Goal: Information Seeking & Learning: Learn about a topic

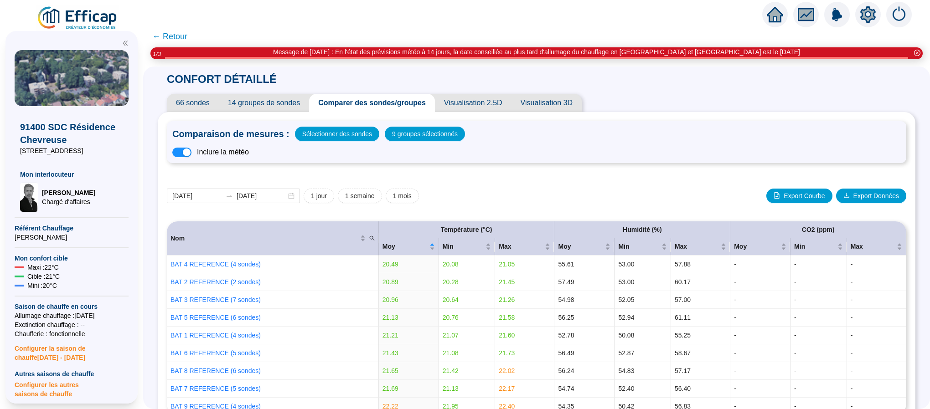
scroll to position [274, 0]
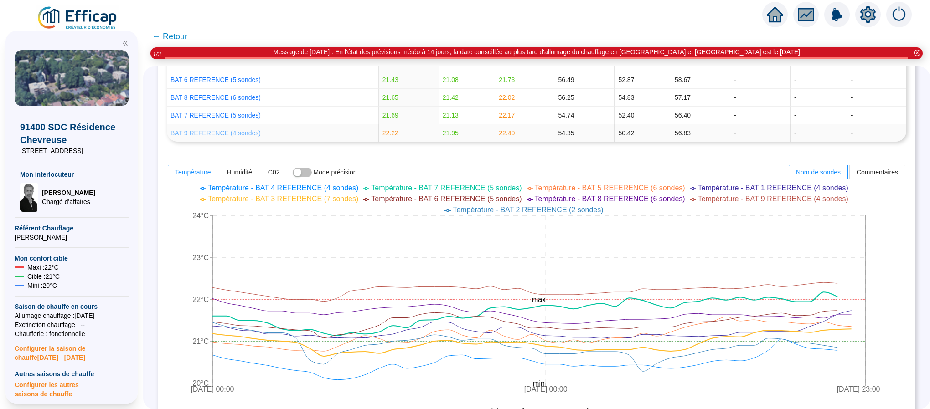
click at [238, 135] on link "BAT 9 REFERENCE (4 sondes)" at bounding box center [216, 133] width 90 height 7
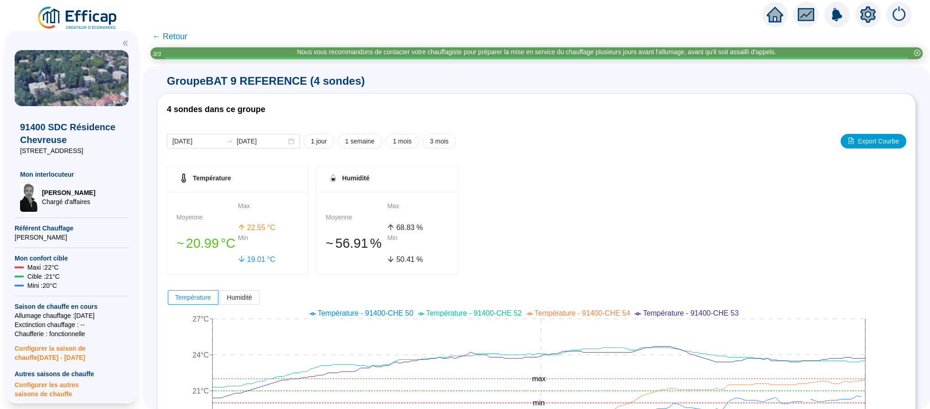
click at [862, 16] on icon "setting" at bounding box center [868, 14] width 16 height 16
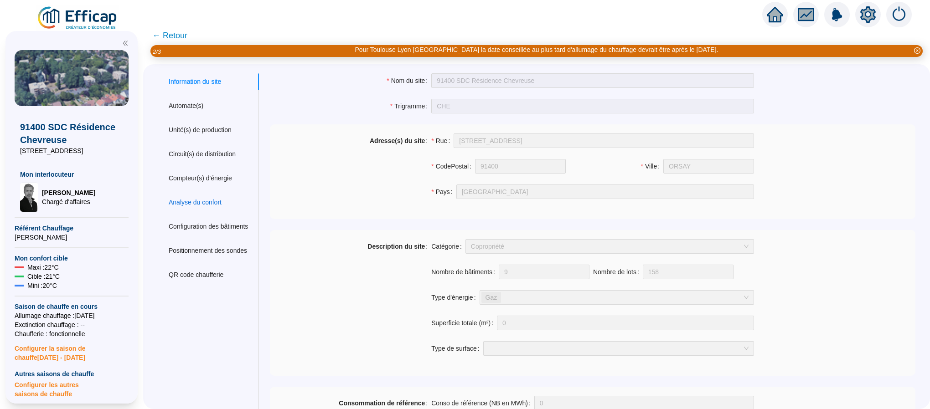
click at [212, 205] on div "Analyse du confort" at bounding box center [195, 203] width 53 height 10
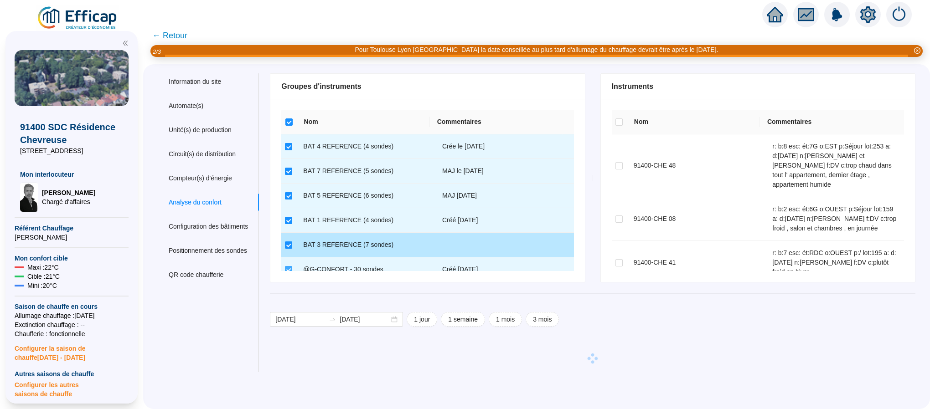
scroll to position [137, 0]
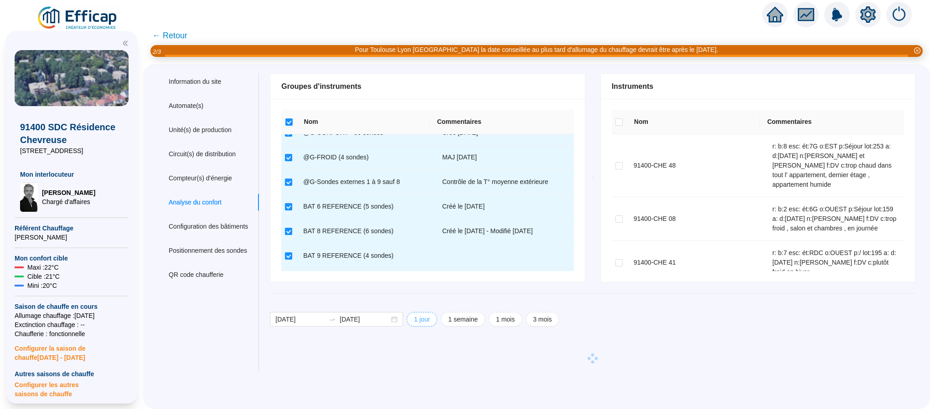
click at [430, 319] on span "1 jour" at bounding box center [422, 320] width 16 height 10
type input "[DATE]"
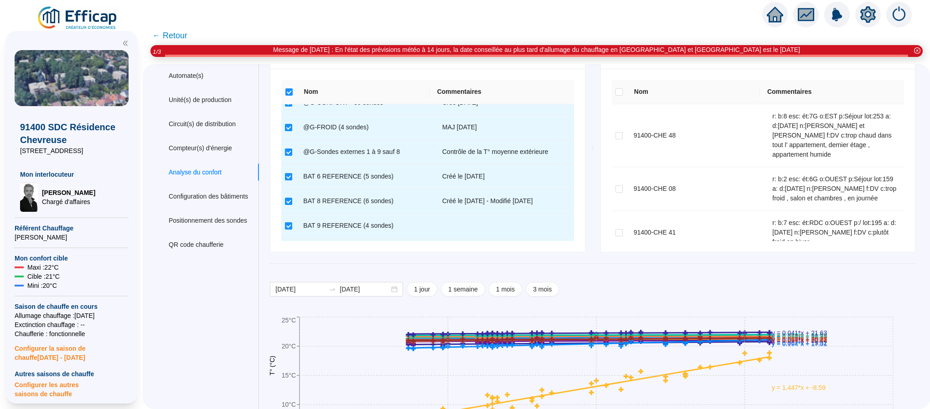
scroll to position [0, 0]
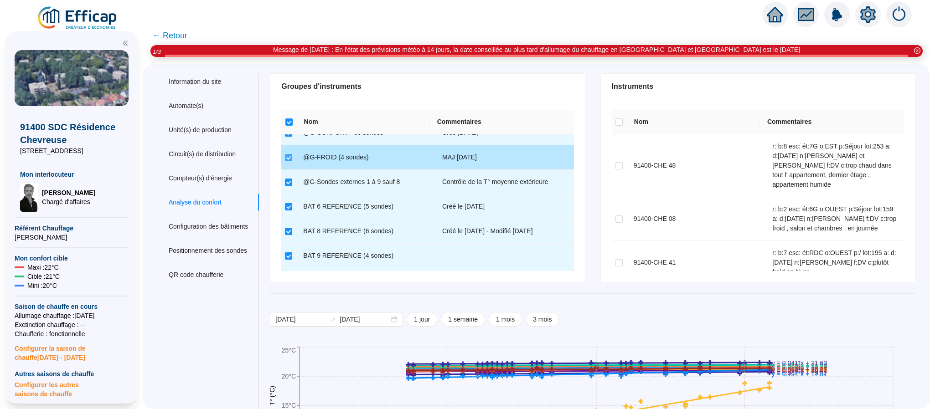
click at [292, 156] on input "checkbox" at bounding box center [288, 157] width 7 height 7
checkbox input "false"
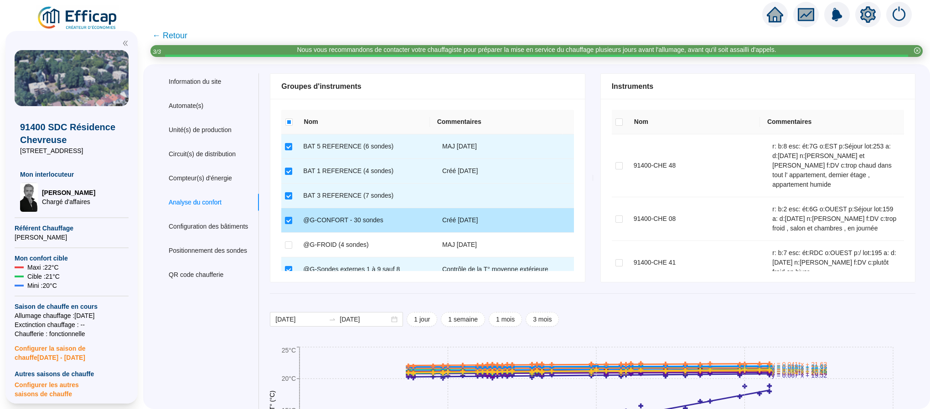
scroll to position [68, 0]
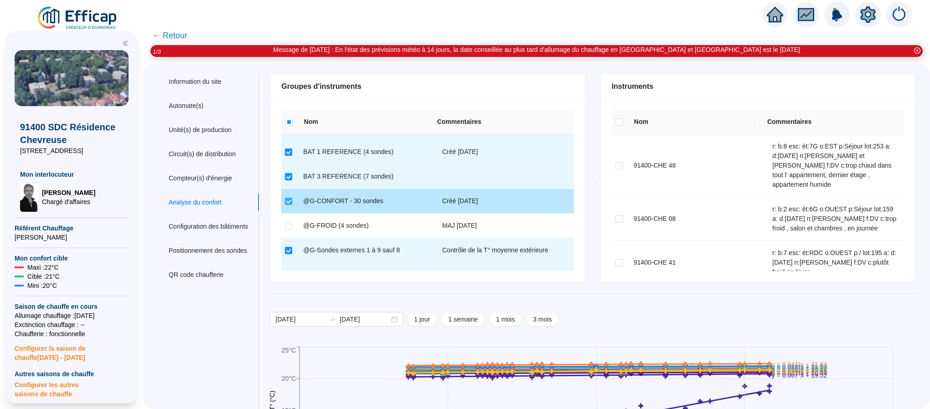
click at [292, 201] on input "checkbox" at bounding box center [288, 201] width 7 height 7
checkbox input "false"
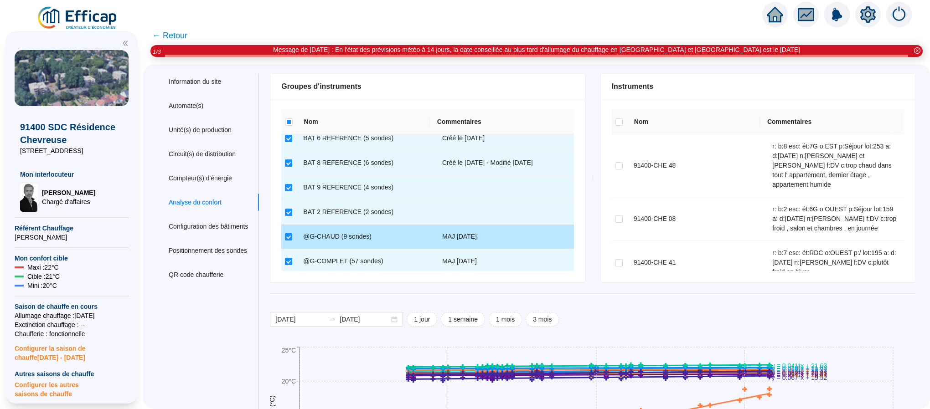
scroll to position [220, 0]
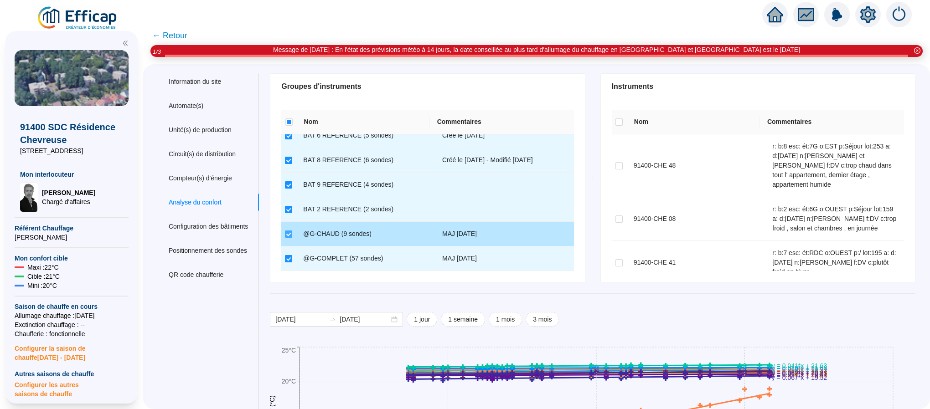
click at [292, 233] on input "checkbox" at bounding box center [288, 234] width 7 height 7
checkbox input "false"
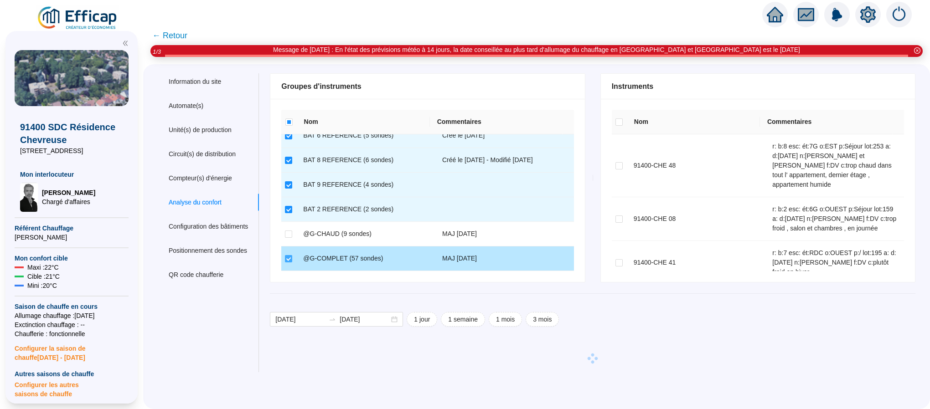
click at [292, 256] on input "checkbox" at bounding box center [288, 258] width 7 height 7
checkbox input "false"
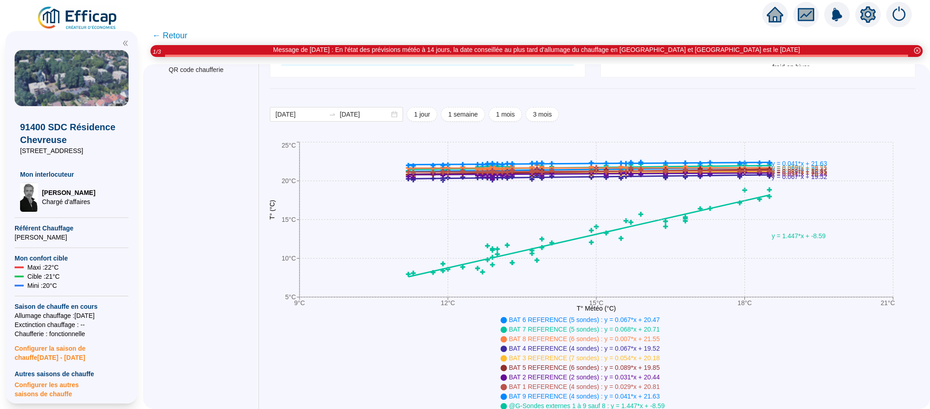
scroll to position [342, 0]
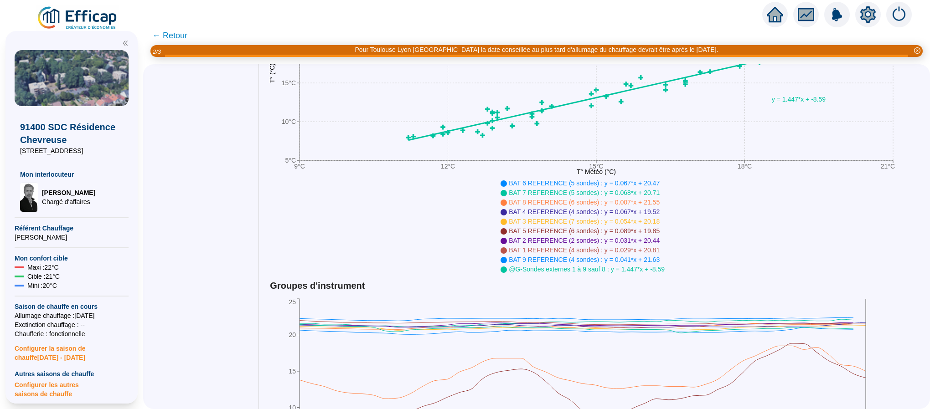
click at [182, 33] on span "← Retour" at bounding box center [169, 35] width 35 height 13
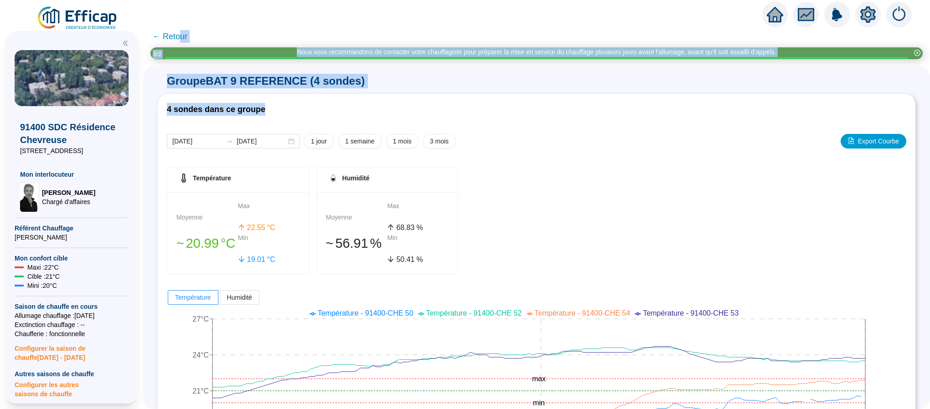
drag, startPoint x: 189, startPoint y: 39, endPoint x: 237, endPoint y: 120, distance: 94.4
click at [236, 120] on div "← Retour Nous vous recommandons de contacter votre chauffagiste pour préparer l…" at bounding box center [536, 218] width 787 height 384
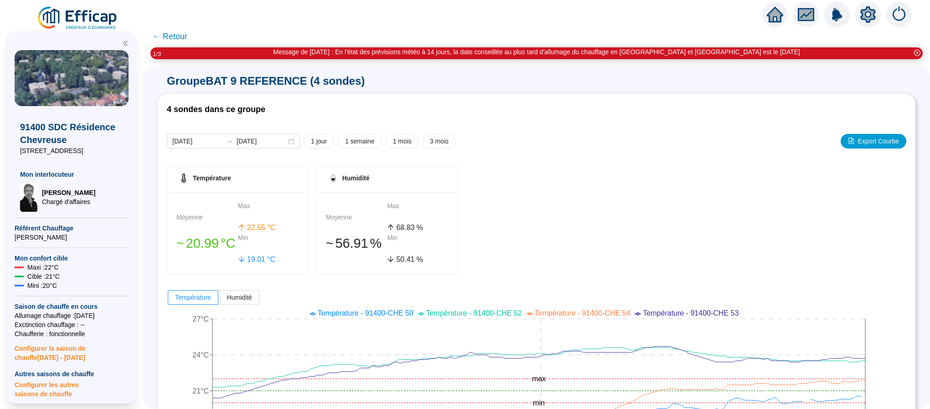
click at [182, 35] on span "← Retour" at bounding box center [169, 36] width 35 height 13
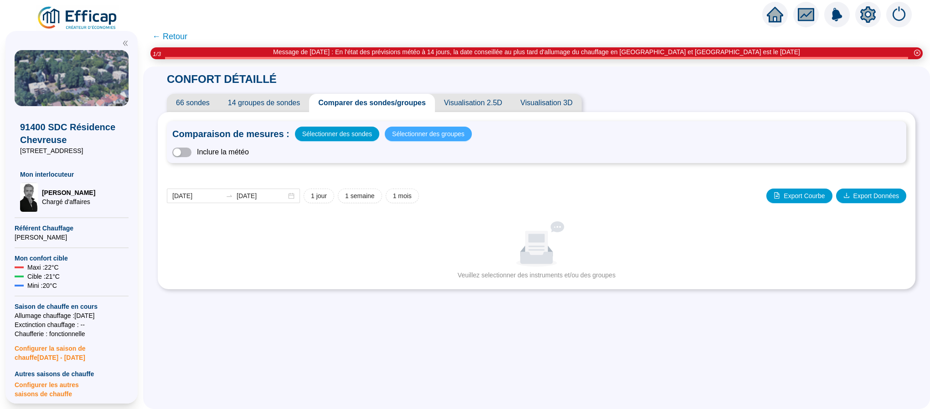
click at [414, 137] on span "Sélectionner des groupes" at bounding box center [428, 134] width 73 height 13
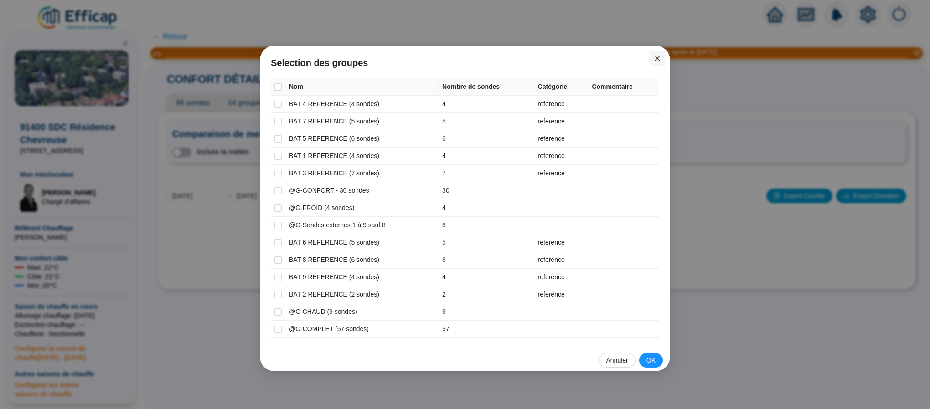
click at [658, 57] on icon "close" at bounding box center [657, 58] width 5 height 5
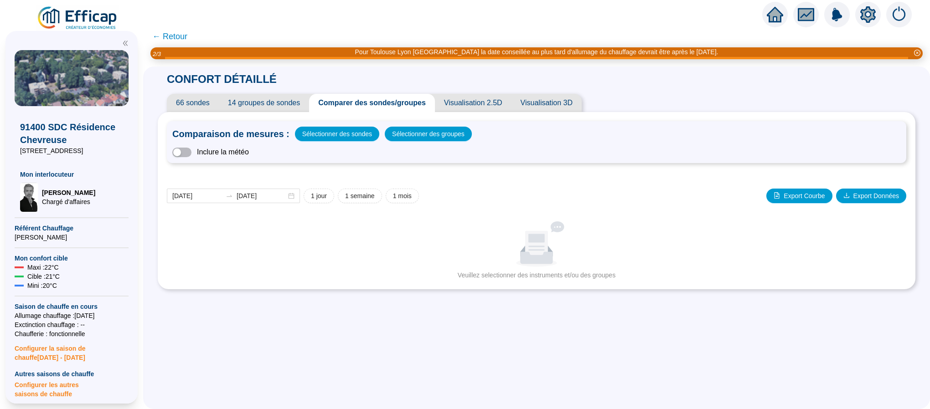
click at [295, 102] on span "14 groupes de sondes" at bounding box center [264, 103] width 90 height 18
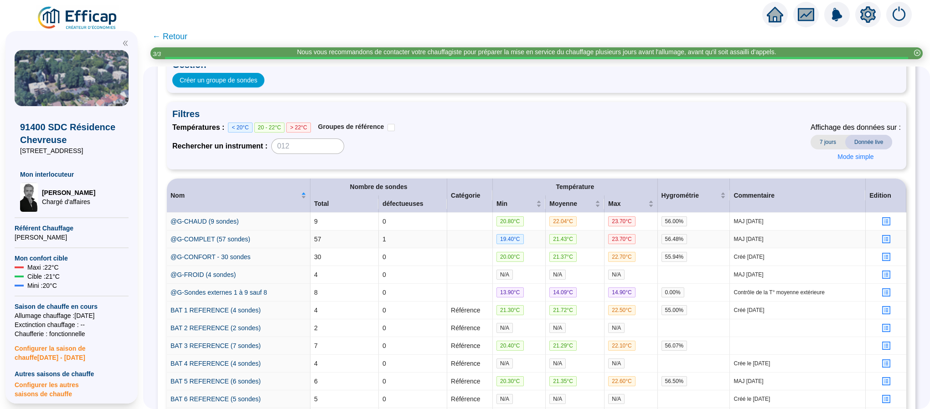
scroll to position [137, 0]
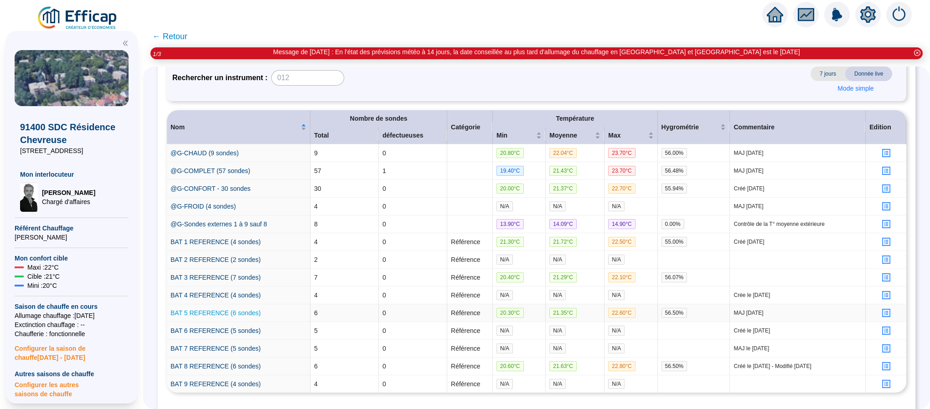
click at [212, 317] on link "BAT 5 REFERENCE (6 sondes)" at bounding box center [216, 313] width 90 height 7
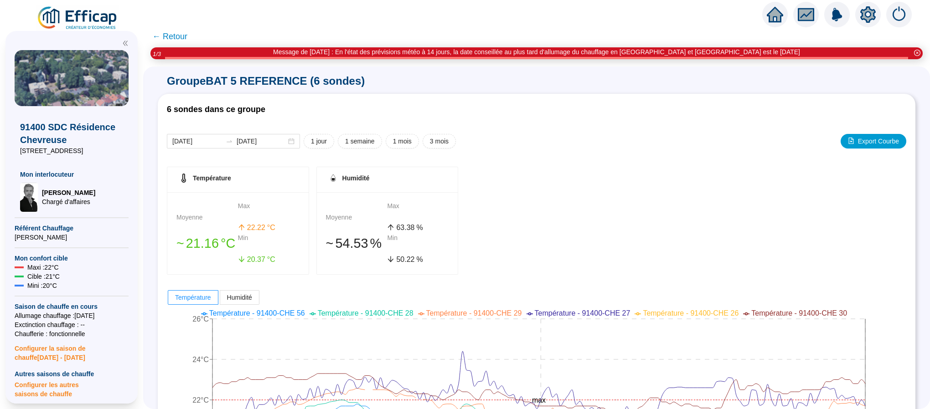
click at [177, 37] on span "← Retour" at bounding box center [169, 36] width 35 height 13
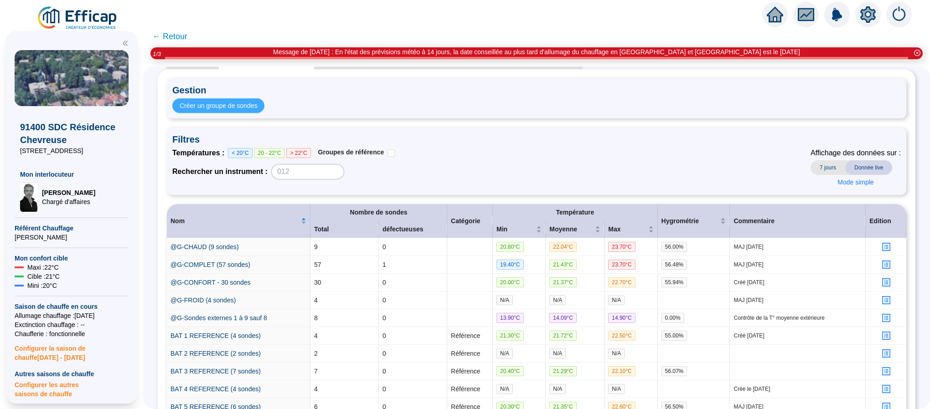
scroll to position [137, 0]
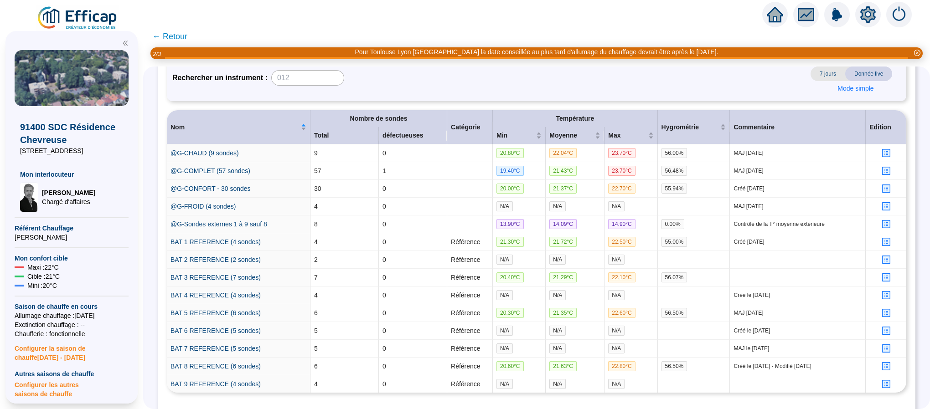
click at [187, 38] on span "← Retour" at bounding box center [169, 36] width 35 height 13
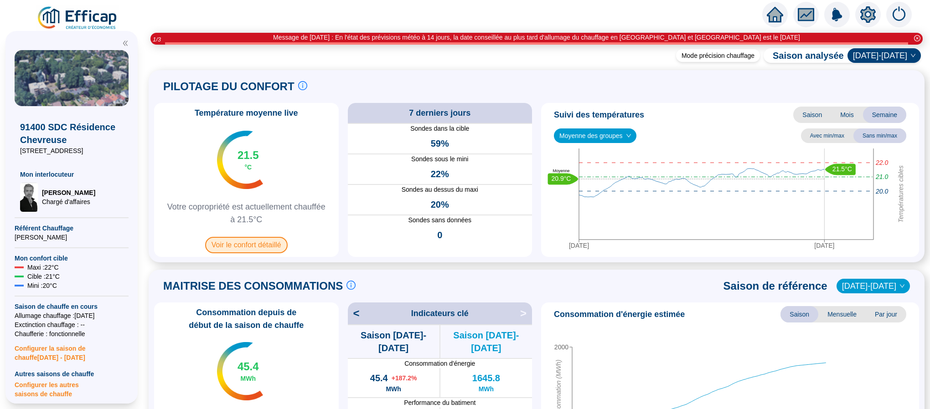
click at [272, 249] on span "Voir le confort détaillé" at bounding box center [246, 245] width 83 height 16
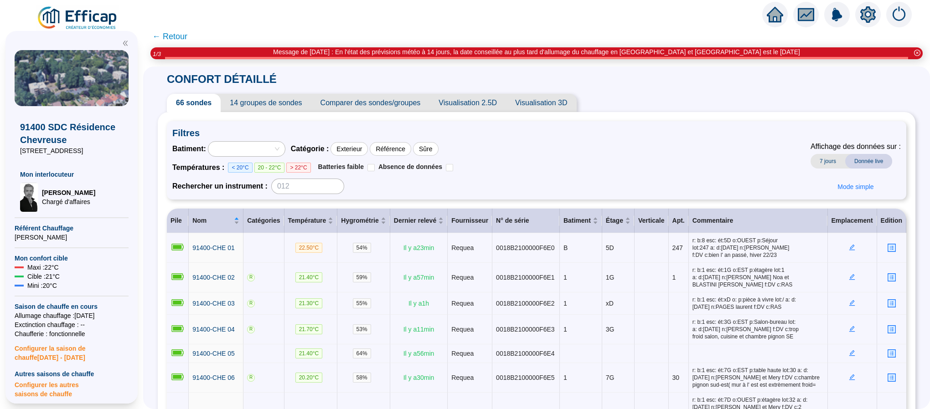
click at [395, 104] on span "Comparer des sondes/groupes" at bounding box center [370, 103] width 119 height 18
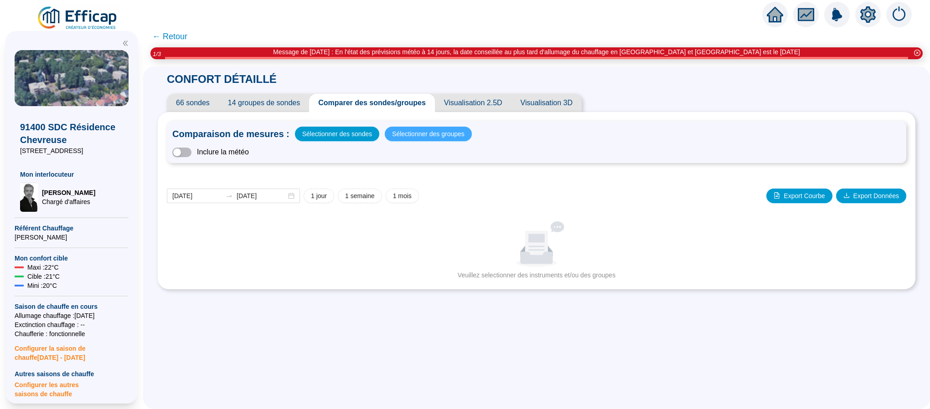
click at [411, 133] on span "Sélectionner des groupes" at bounding box center [428, 134] width 73 height 13
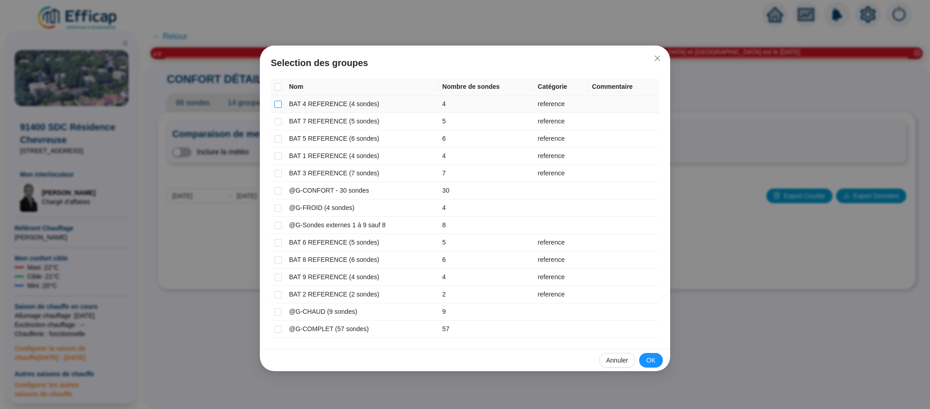
click at [281, 103] on input "checkbox" at bounding box center [278, 104] width 7 height 7
checkbox input "true"
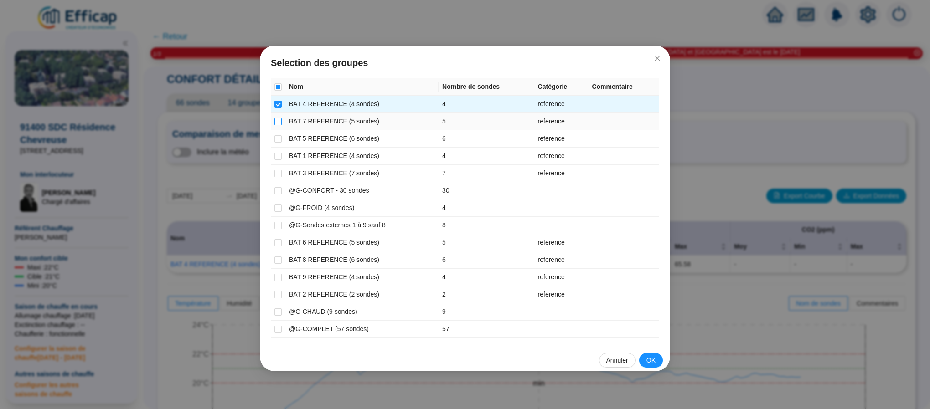
click at [278, 124] on input "checkbox" at bounding box center [278, 121] width 7 height 7
checkbox input "true"
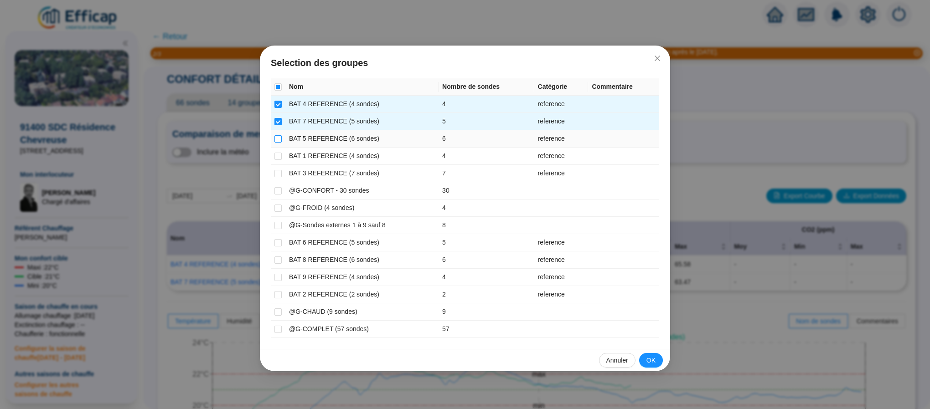
click at [280, 138] on input "checkbox" at bounding box center [278, 138] width 7 height 7
checkbox input "true"
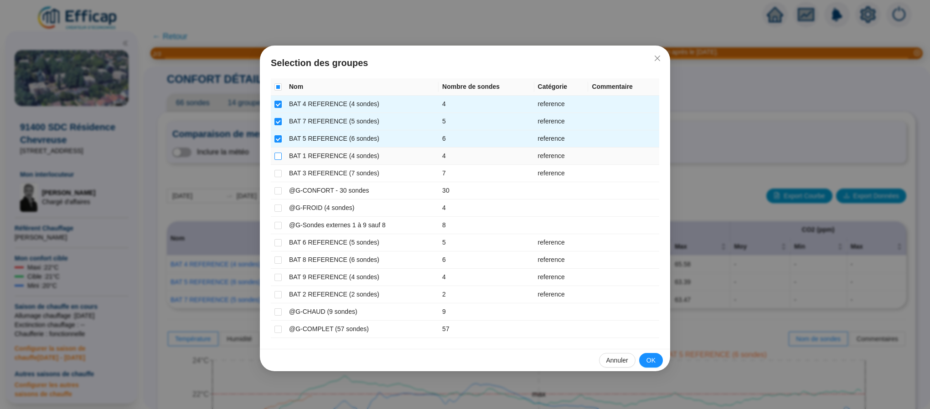
click at [280, 156] on input "checkbox" at bounding box center [278, 156] width 7 height 7
checkbox input "true"
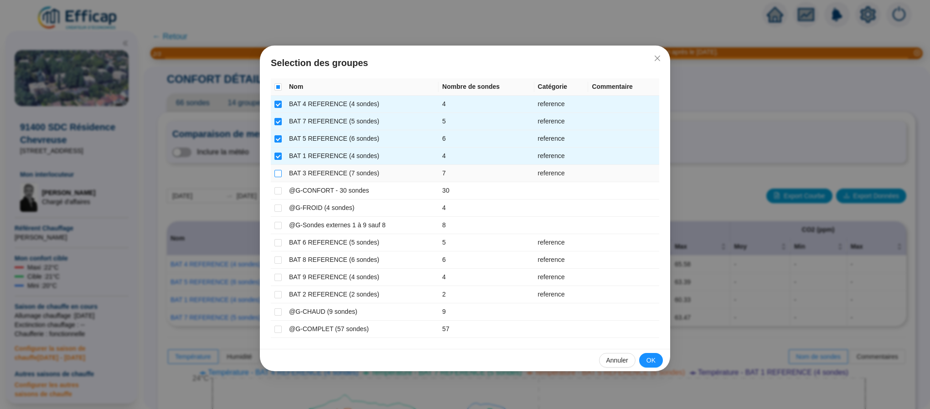
click at [276, 173] on input "checkbox" at bounding box center [278, 173] width 7 height 7
checkbox input "true"
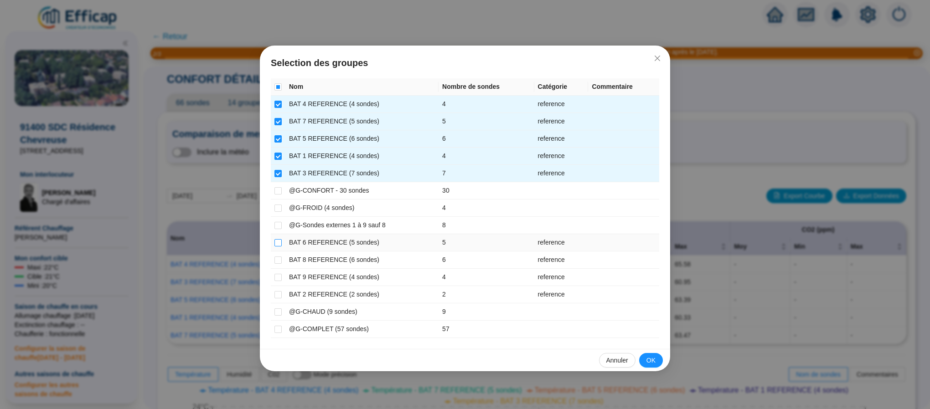
click at [278, 247] on input "checkbox" at bounding box center [278, 242] width 7 height 7
checkbox input "true"
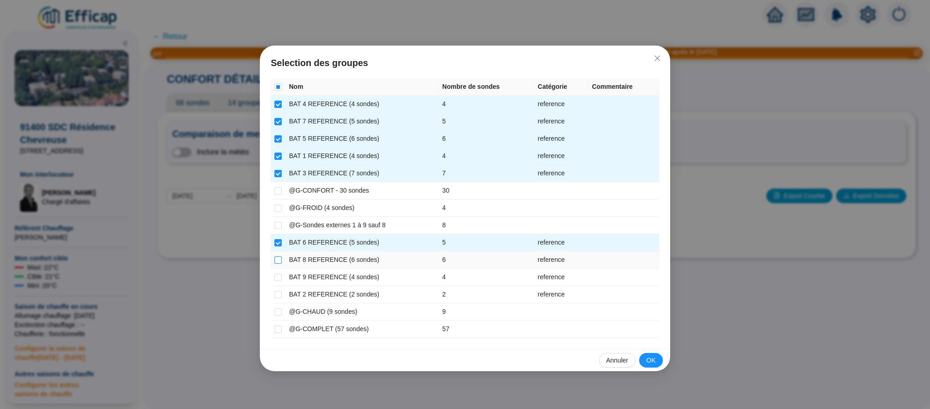
click at [275, 264] on input "checkbox" at bounding box center [278, 260] width 7 height 7
checkbox input "true"
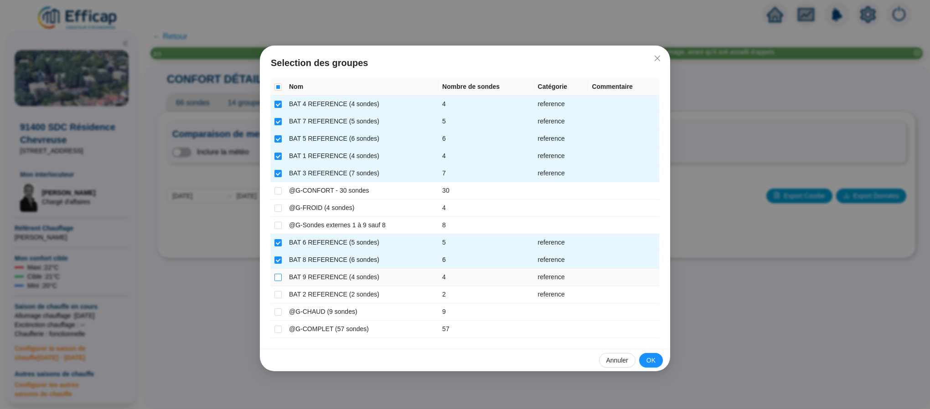
click at [280, 278] on input "checkbox" at bounding box center [278, 277] width 7 height 7
checkbox input "true"
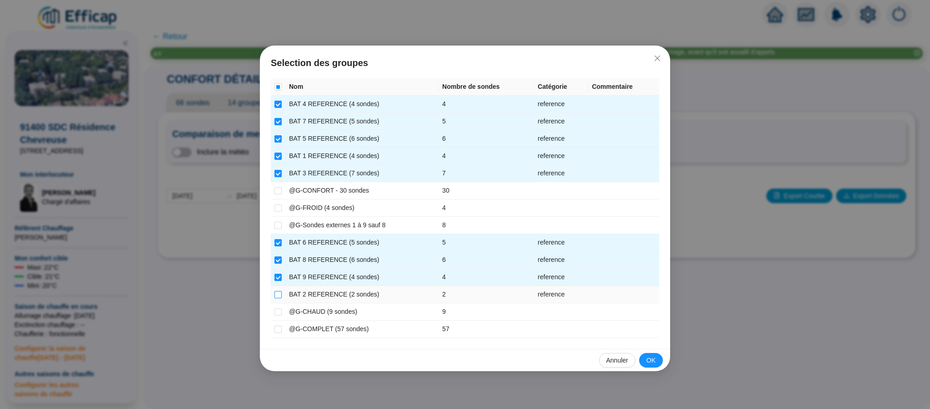
click at [277, 297] on input "checkbox" at bounding box center [278, 294] width 7 height 7
checkbox input "true"
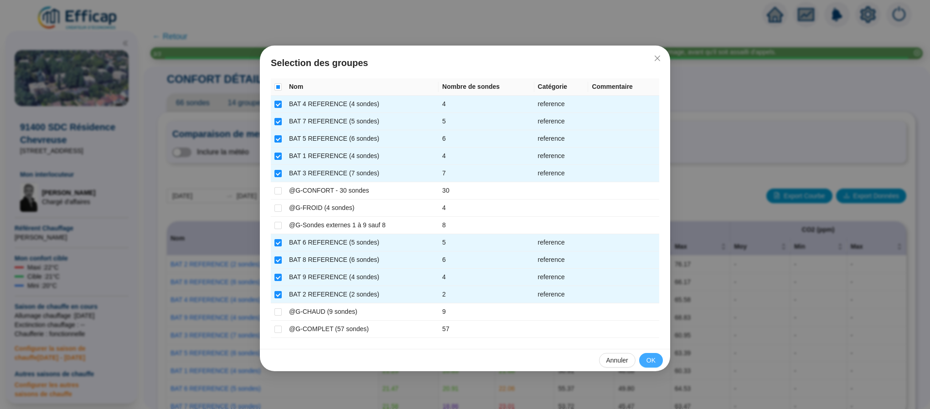
click at [645, 367] on button "OK" at bounding box center [651, 360] width 24 height 15
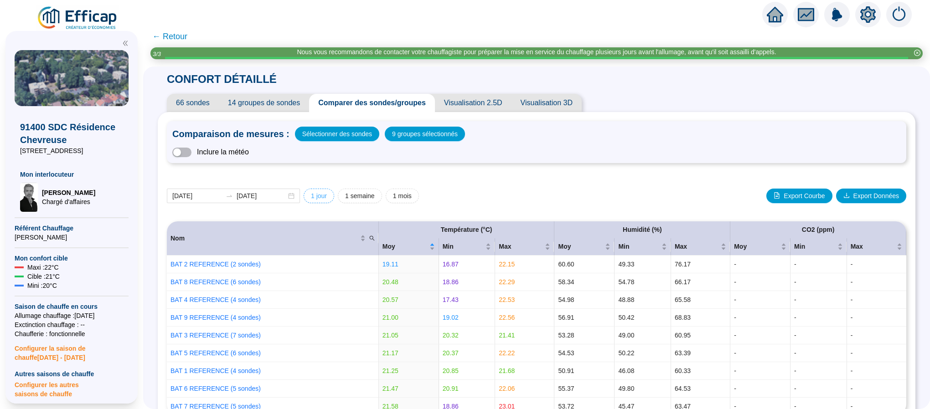
click at [327, 193] on span "1 jour" at bounding box center [319, 197] width 16 height 10
type input "[DATE]"
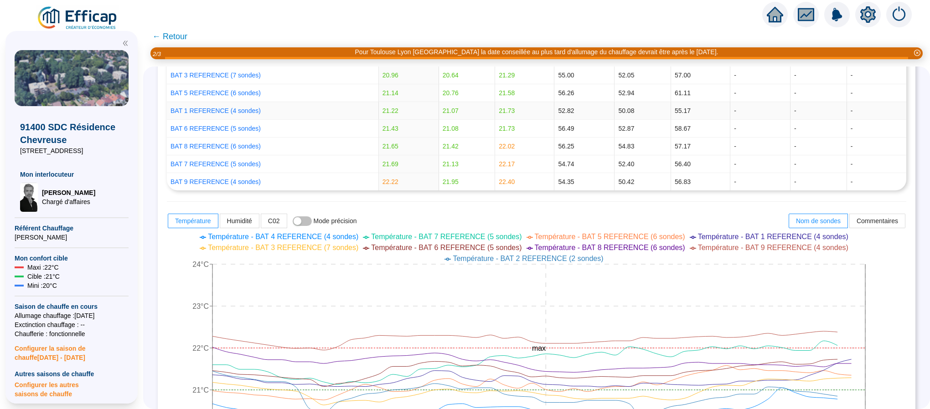
scroll to position [205, 0]
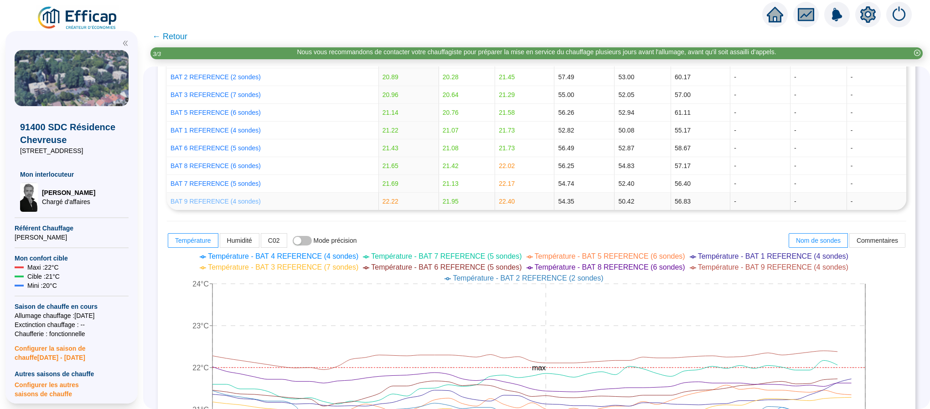
click at [226, 204] on link "BAT 9 REFERENCE (4 sondes)" at bounding box center [216, 201] width 90 height 7
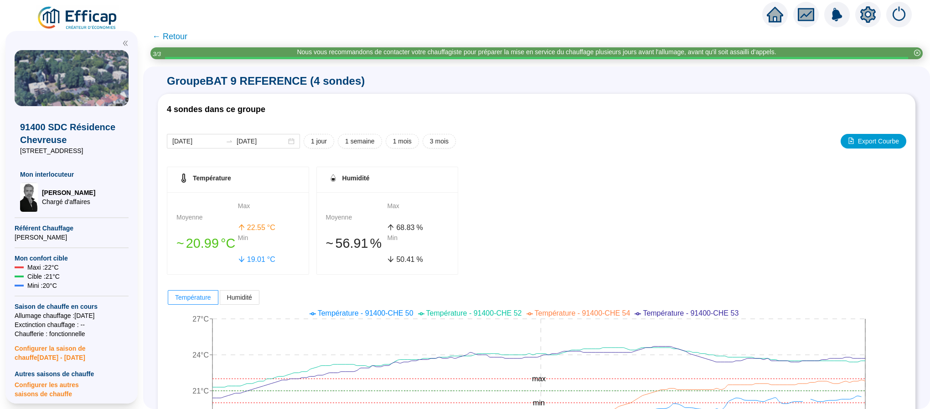
click at [181, 40] on span "← Retour" at bounding box center [169, 36] width 35 height 13
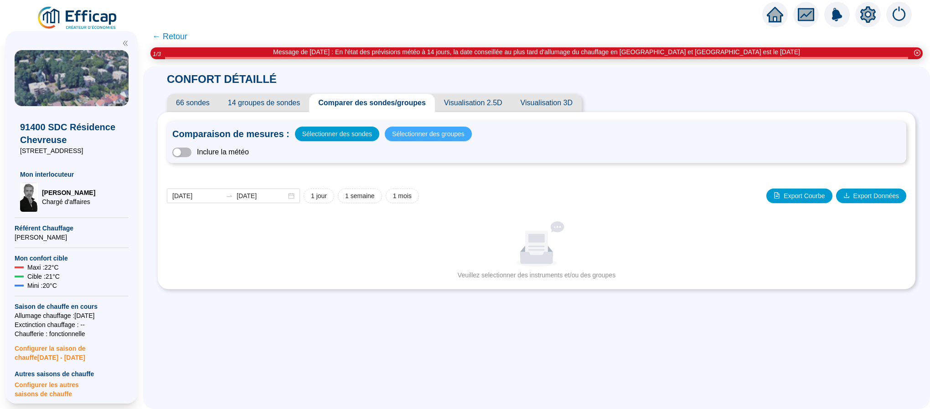
click at [428, 135] on span "Sélectionner des groupes" at bounding box center [428, 134] width 73 height 13
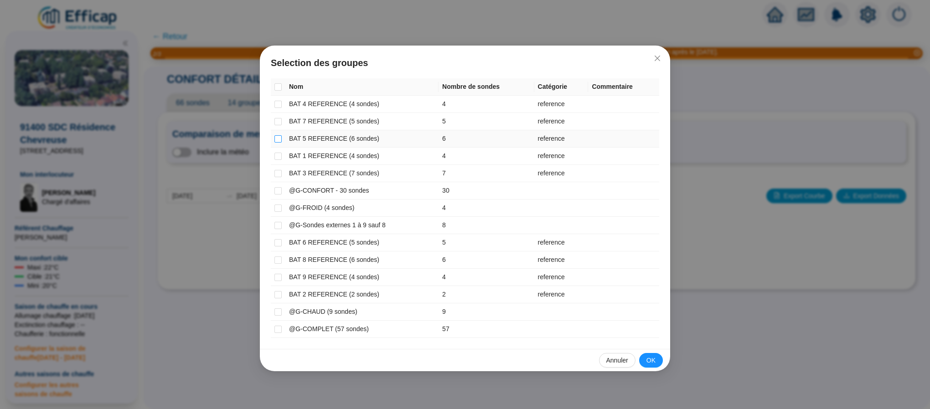
click at [276, 140] on input "checkbox" at bounding box center [278, 138] width 7 height 7
checkbox input "true"
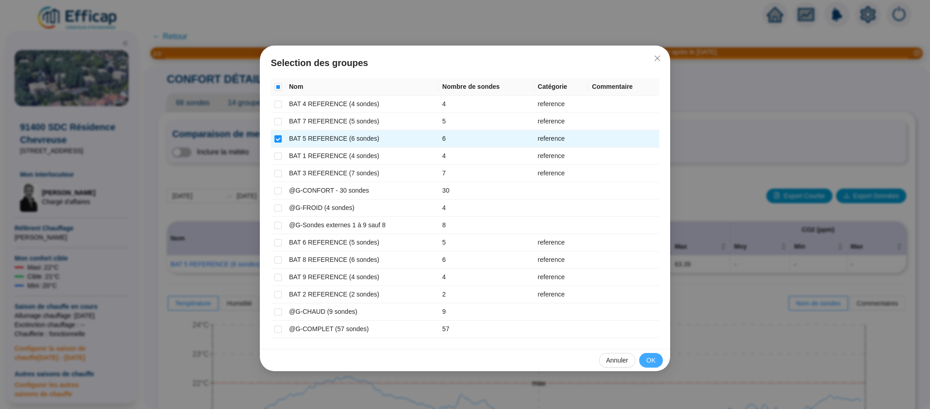
click at [648, 361] on span "OK" at bounding box center [651, 361] width 9 height 10
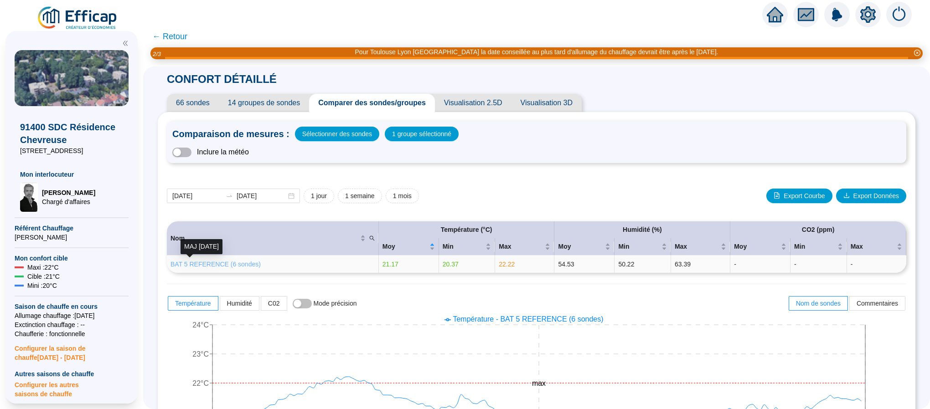
click at [221, 264] on link "BAT 5 REFERENCE (6 sondes)" at bounding box center [216, 264] width 90 height 7
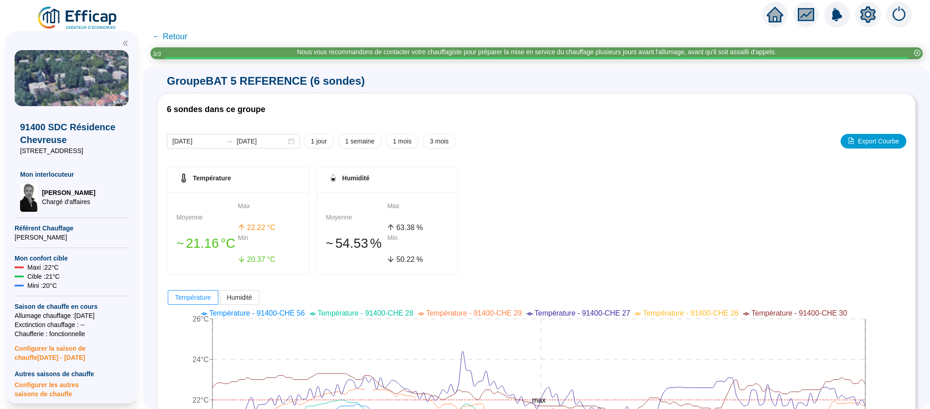
click at [185, 35] on span "← Retour" at bounding box center [169, 36] width 35 height 13
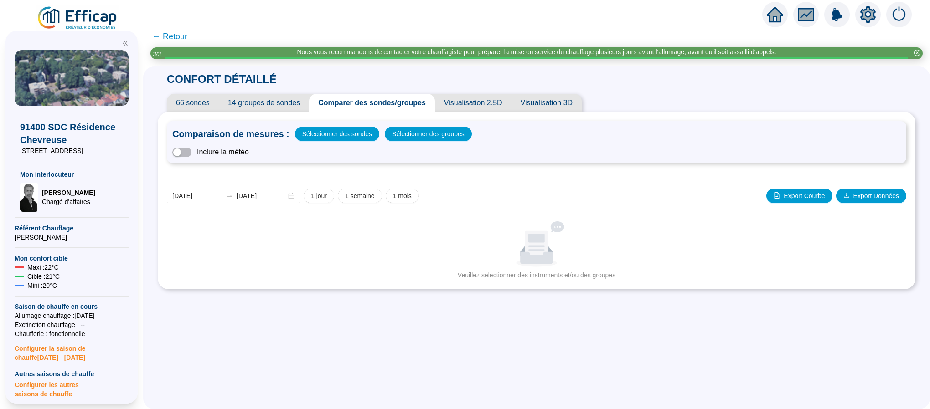
click at [187, 35] on span "← Retour" at bounding box center [169, 36] width 35 height 13
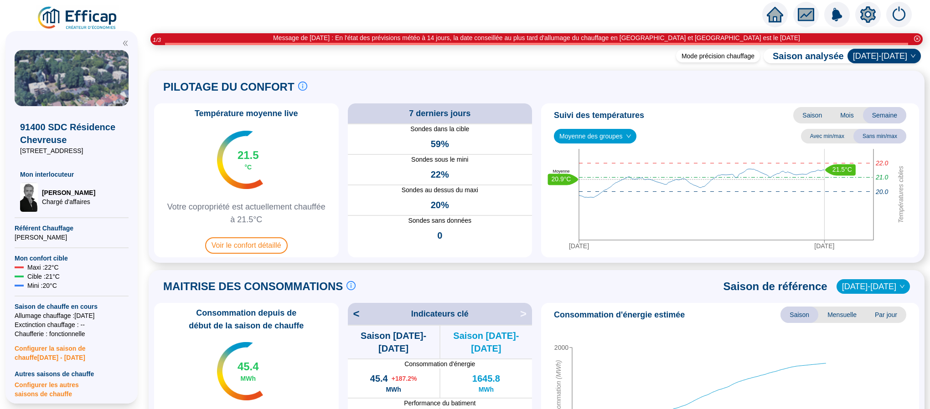
click at [61, 8] on img at bounding box center [77, 18] width 83 height 26
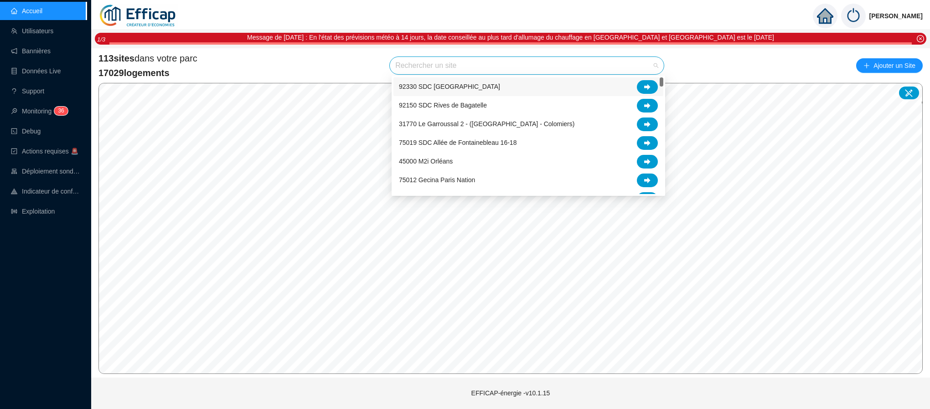
click at [423, 68] on input "search" at bounding box center [522, 65] width 255 height 17
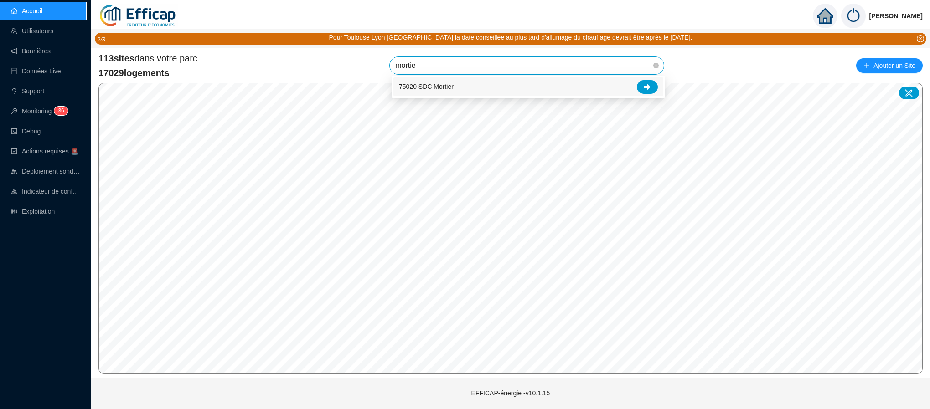
type input "mortier"
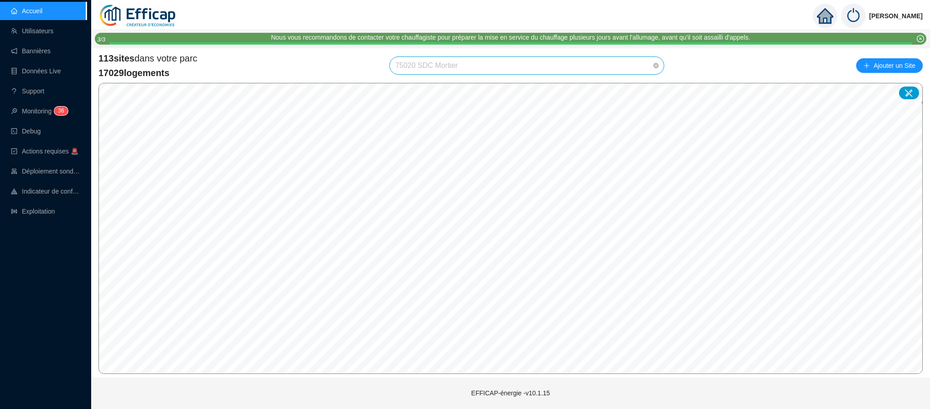
scroll to position [1641, 0]
click at [613, 60] on span "75020 SDC Mortier" at bounding box center [526, 65] width 263 height 17
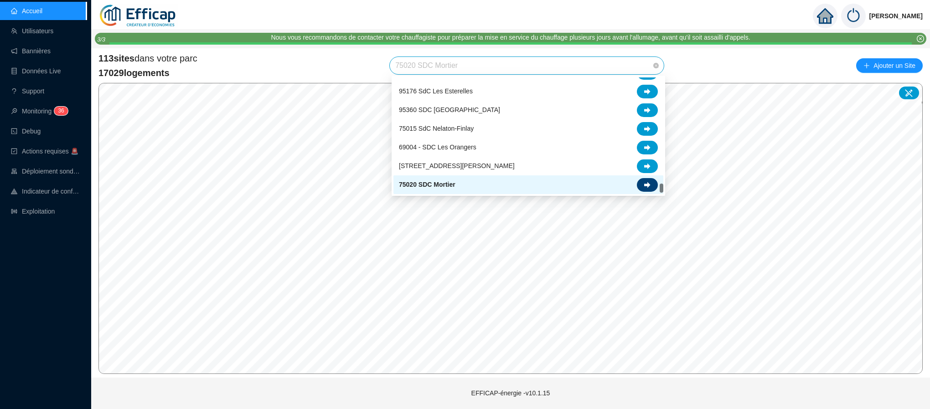
click at [643, 178] on div at bounding box center [647, 185] width 21 height 14
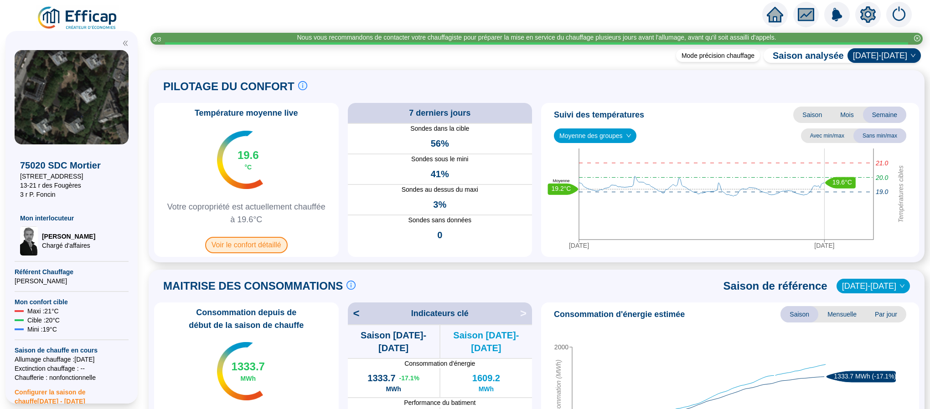
click at [269, 246] on span "Voir le confort détaillé" at bounding box center [246, 245] width 83 height 16
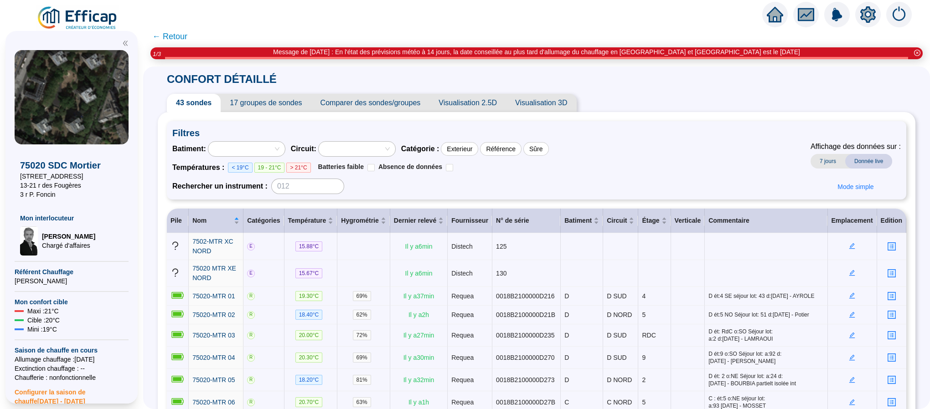
click at [362, 103] on span "Comparer des sondes/groupes" at bounding box center [370, 103] width 119 height 18
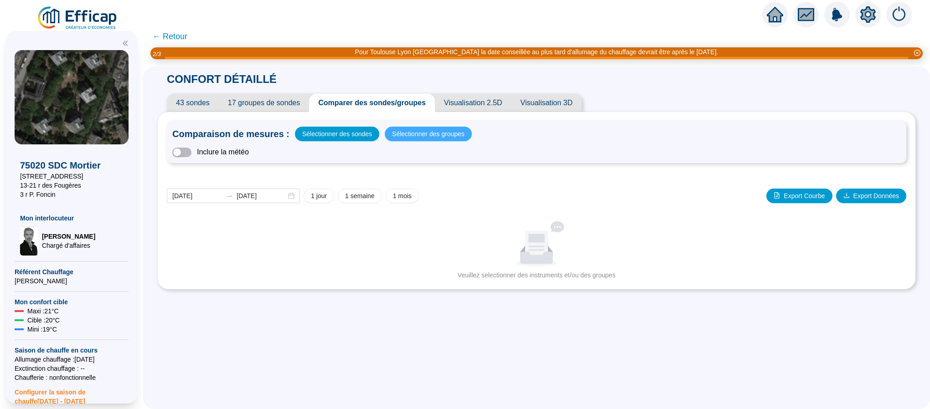
click at [409, 130] on span "Sélectionner des groupes" at bounding box center [428, 134] width 73 height 13
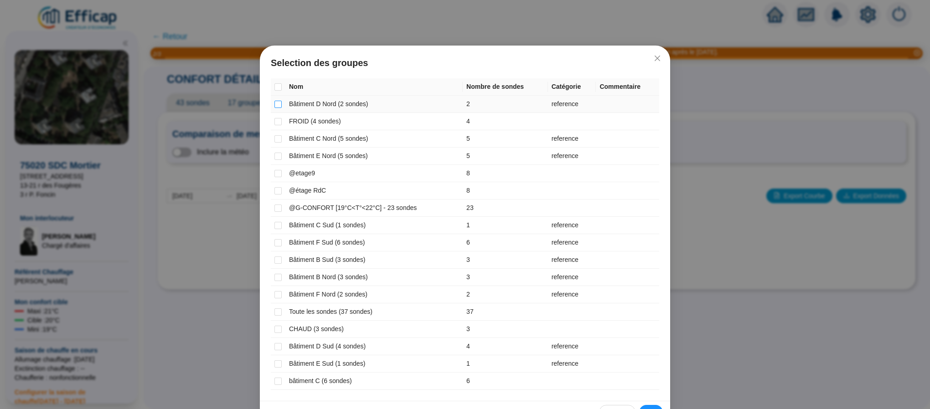
click at [275, 106] on input "checkbox" at bounding box center [278, 104] width 7 height 7
checkbox input "true"
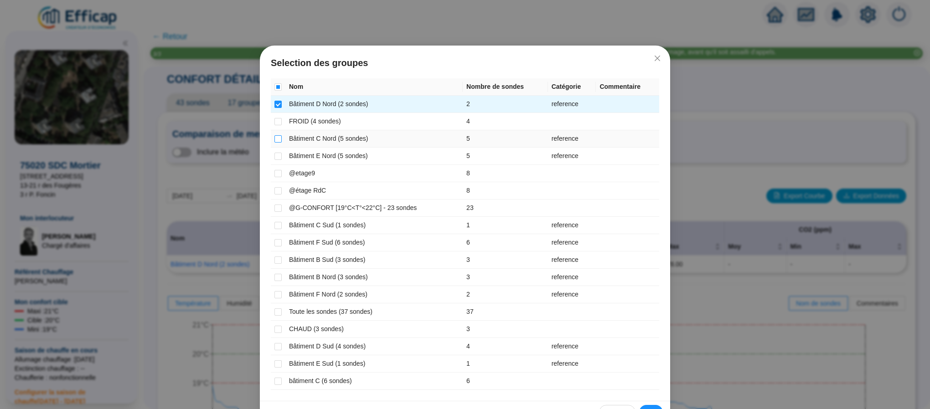
click at [276, 137] on input "checkbox" at bounding box center [278, 138] width 7 height 7
checkbox input "true"
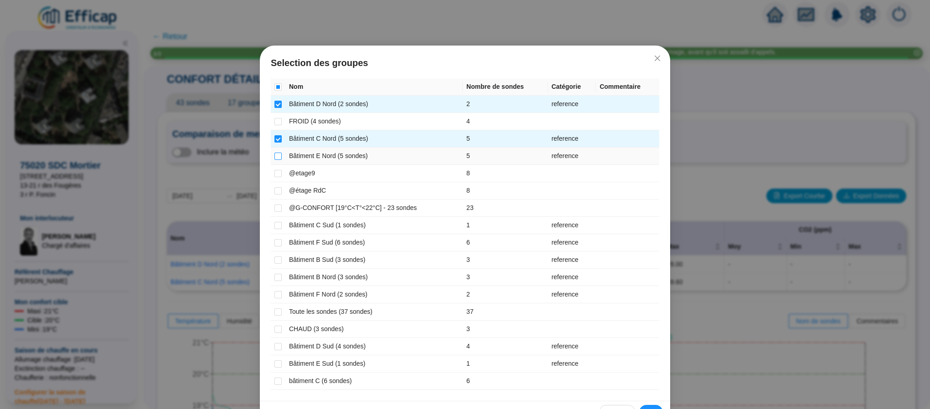
click at [275, 154] on input "checkbox" at bounding box center [278, 156] width 7 height 7
checkbox input "true"
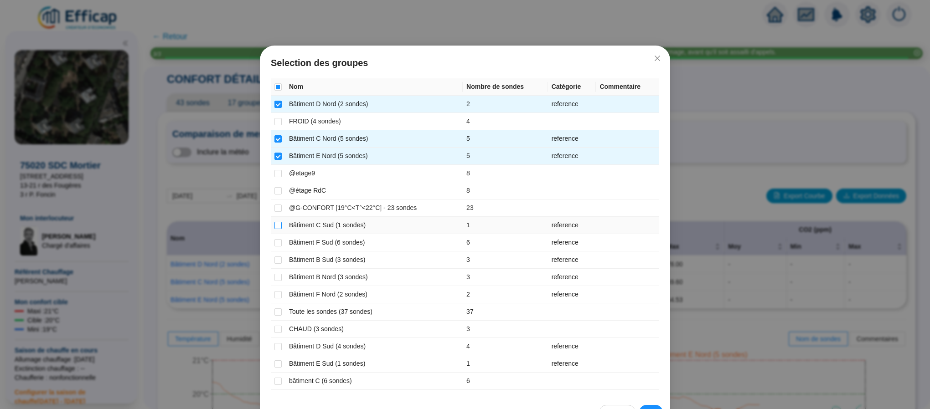
click at [275, 225] on input "checkbox" at bounding box center [278, 225] width 7 height 7
checkbox input "true"
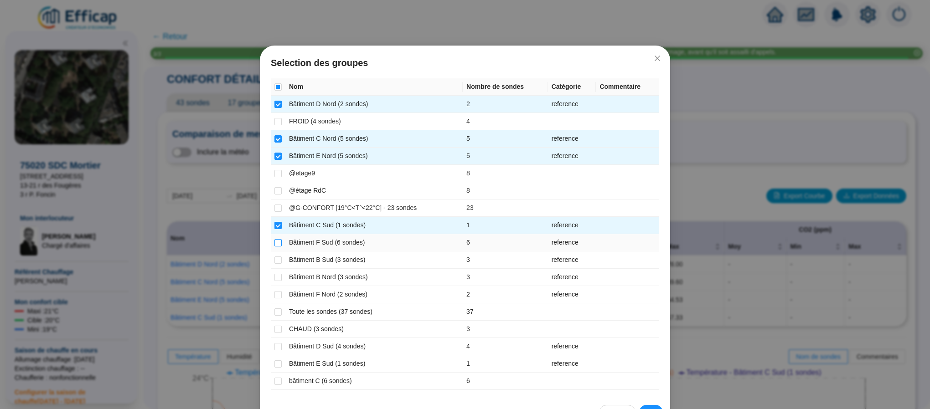
click at [275, 241] on input "checkbox" at bounding box center [278, 242] width 7 height 7
checkbox input "true"
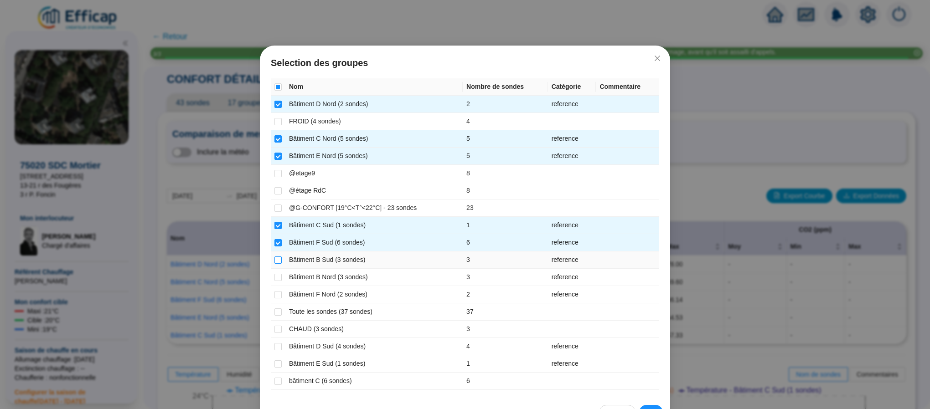
click at [275, 262] on input "checkbox" at bounding box center [278, 260] width 7 height 7
checkbox input "true"
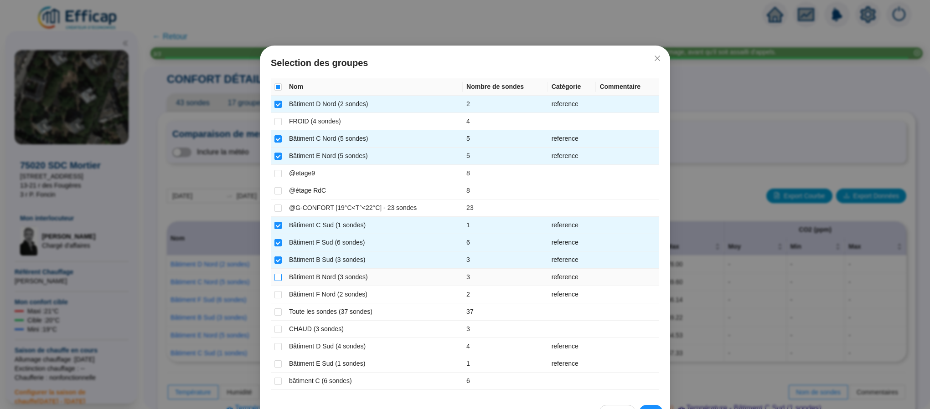
click at [275, 280] on input "checkbox" at bounding box center [278, 277] width 7 height 7
checkbox input "true"
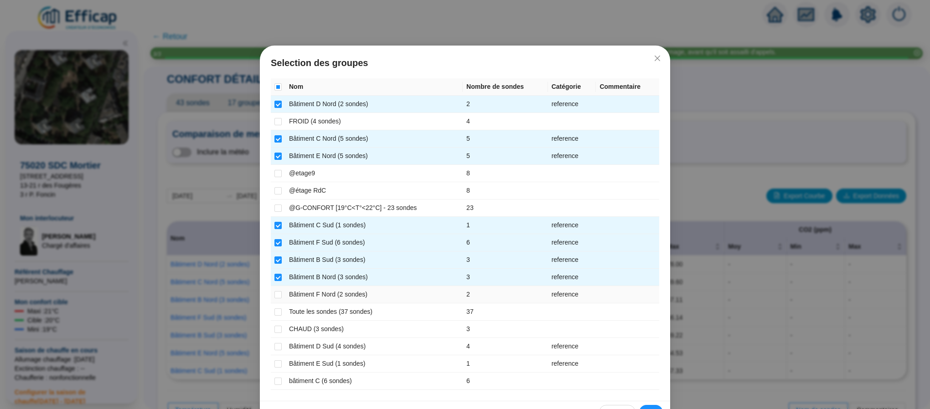
click at [274, 291] on td at bounding box center [278, 294] width 15 height 17
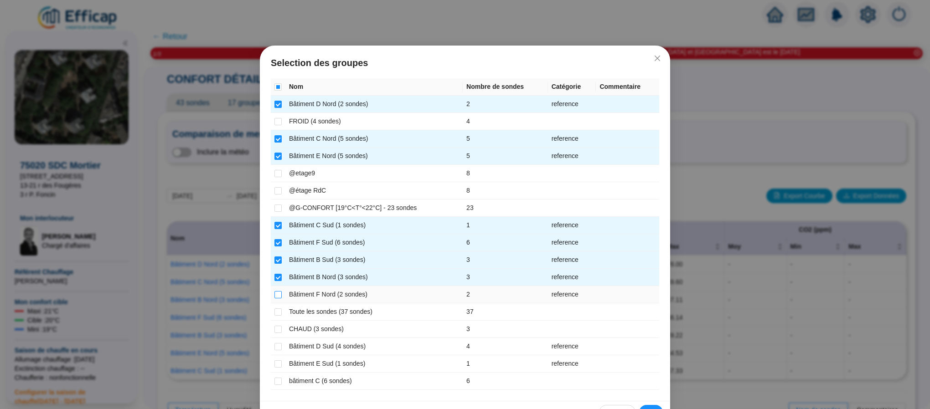
click at [275, 296] on input "checkbox" at bounding box center [278, 294] width 7 height 7
checkbox input "true"
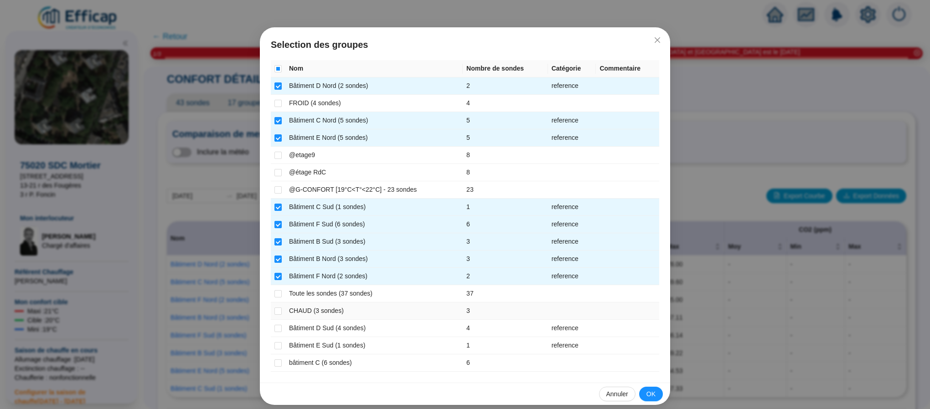
scroll to position [29, 0]
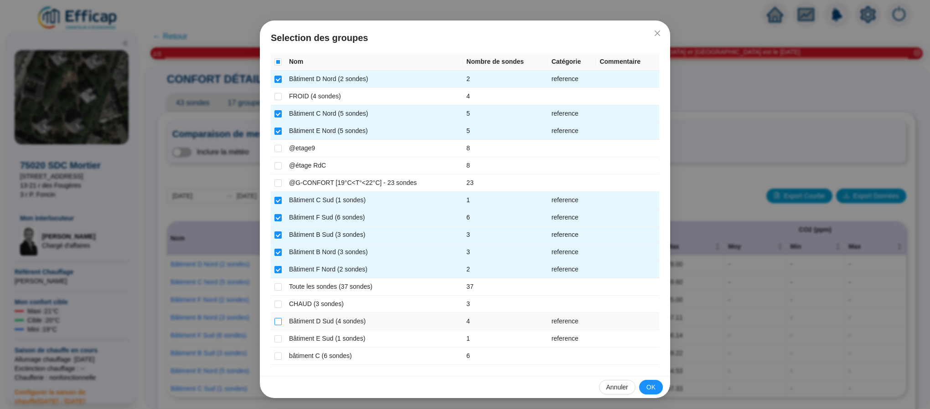
click at [275, 320] on input "checkbox" at bounding box center [278, 321] width 7 height 7
checkbox input "true"
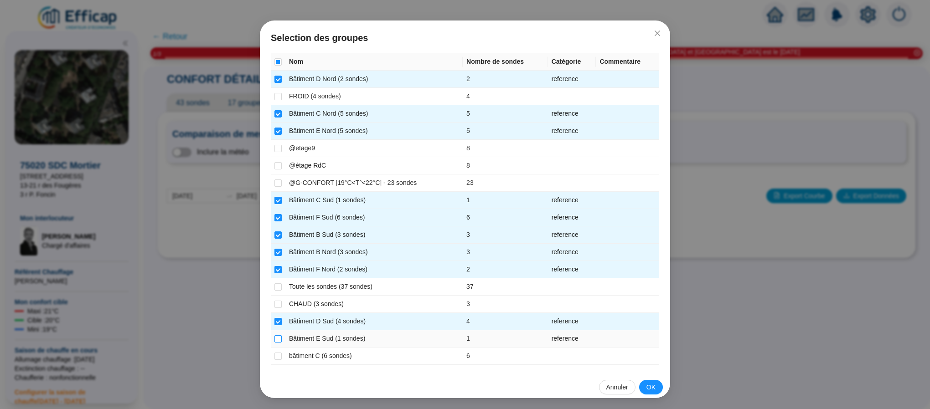
click at [275, 336] on input "checkbox" at bounding box center [278, 339] width 7 height 7
checkbox input "true"
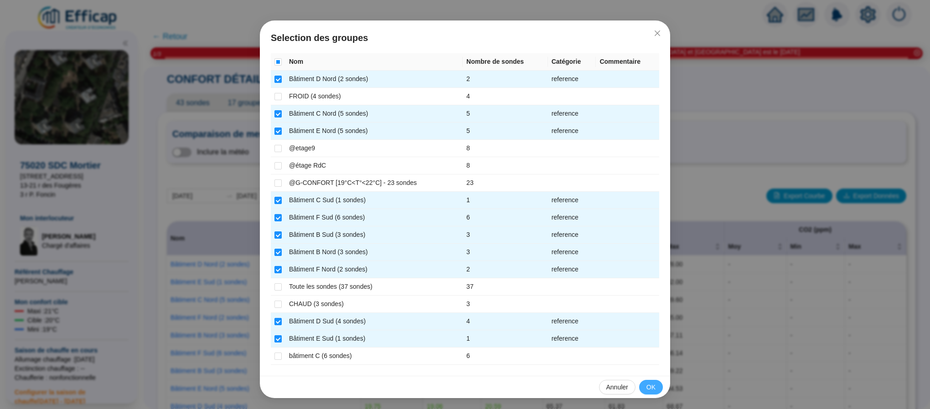
click at [647, 388] on span "OK" at bounding box center [651, 388] width 9 height 10
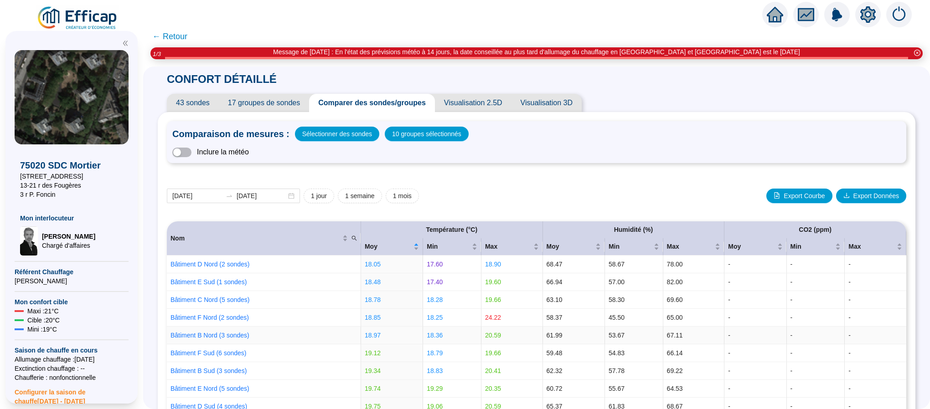
scroll to position [68, 0]
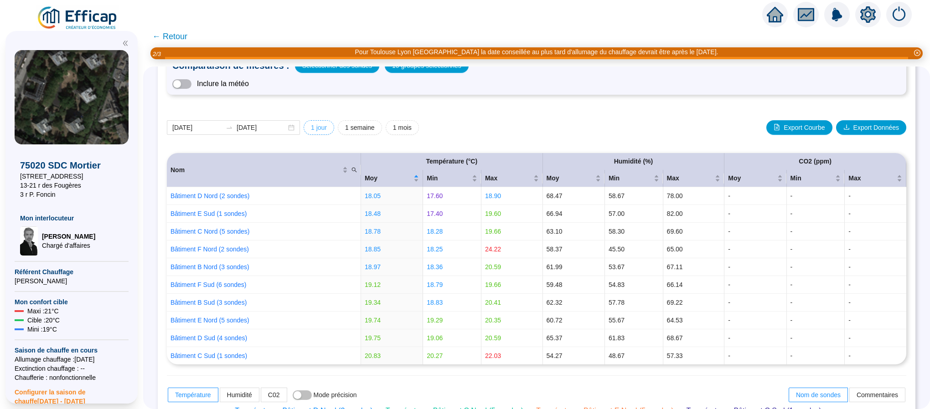
click at [327, 128] on span "1 jour" at bounding box center [319, 128] width 16 height 10
type input "[DATE]"
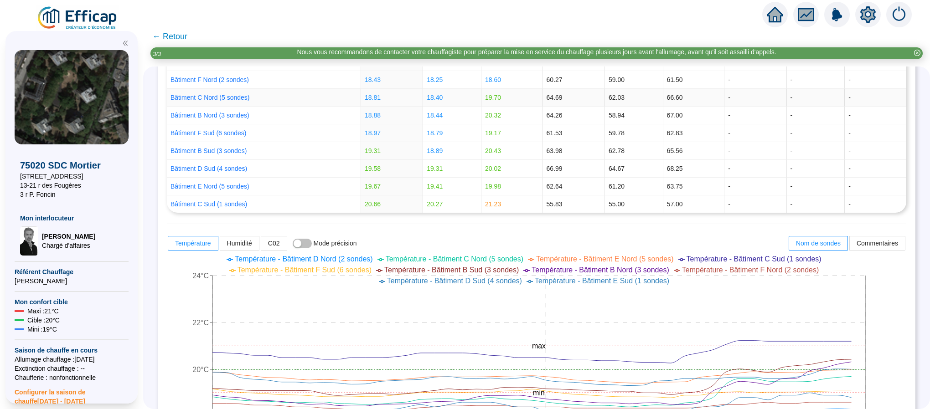
scroll to position [274, 0]
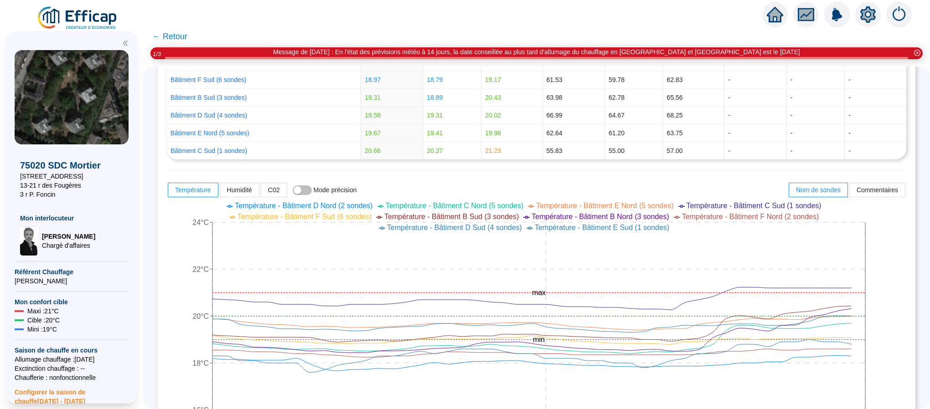
click at [187, 35] on span "← Retour" at bounding box center [169, 36] width 35 height 13
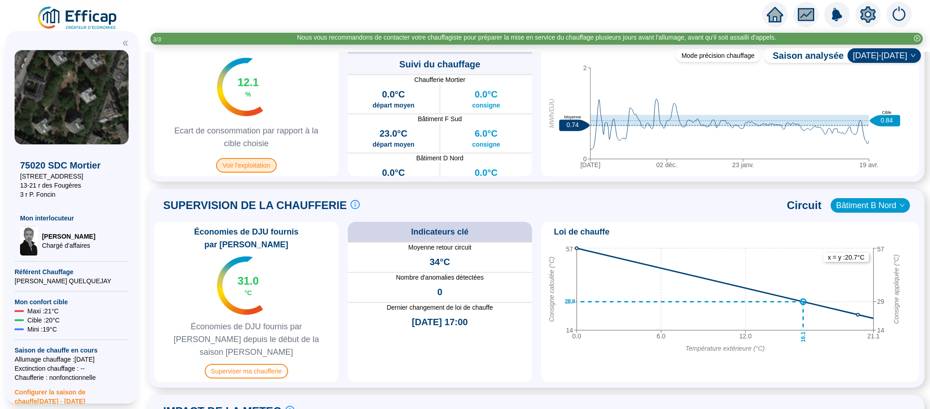
scroll to position [479, 0]
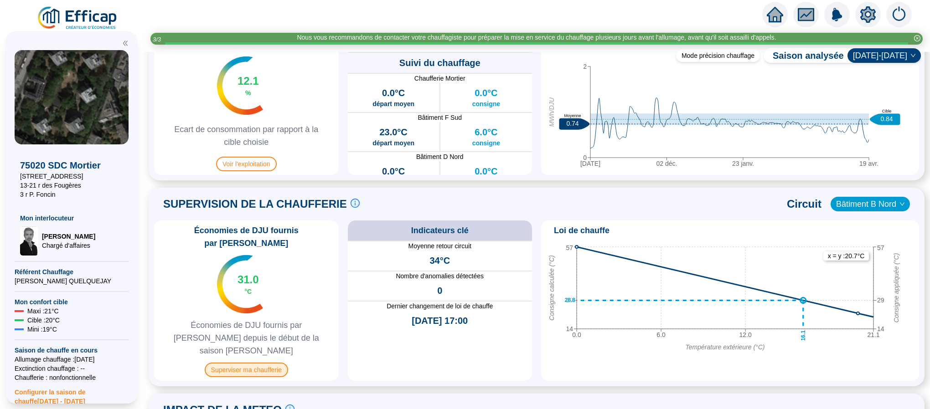
click at [259, 363] on span "Superviser ma chaufferie" at bounding box center [246, 370] width 83 height 15
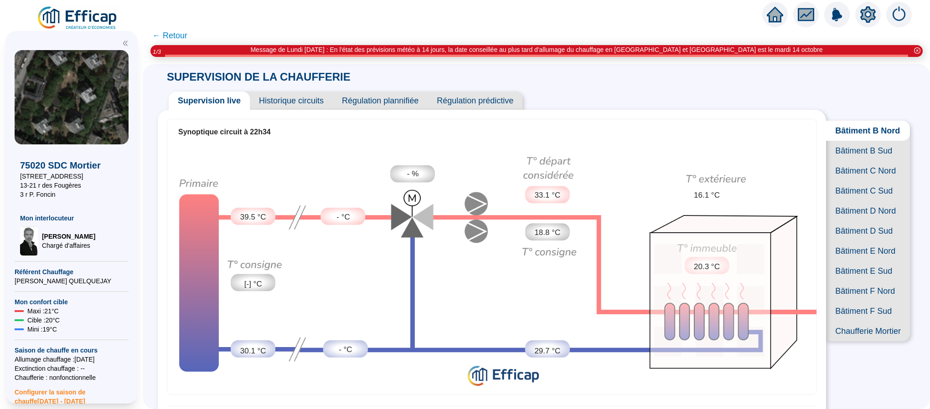
click at [842, 161] on span "Bâtiment B Sud" at bounding box center [868, 151] width 84 height 20
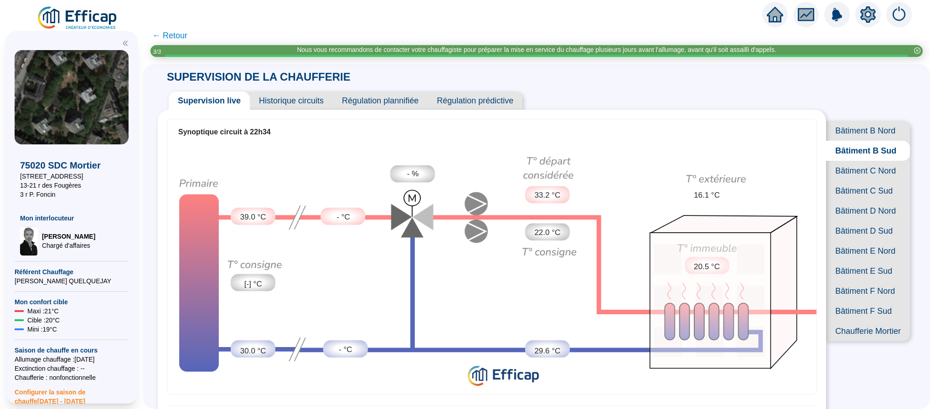
click at [836, 126] on span "Bâtiment B Nord" at bounding box center [868, 131] width 84 height 20
click at [290, 96] on span "Historique circuits" at bounding box center [291, 101] width 83 height 18
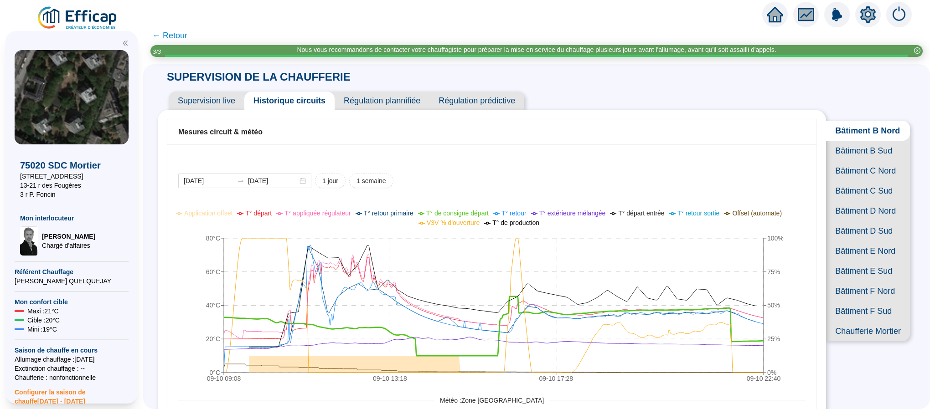
click at [870, 160] on span "Bâtiment B Sud" at bounding box center [868, 151] width 84 height 20
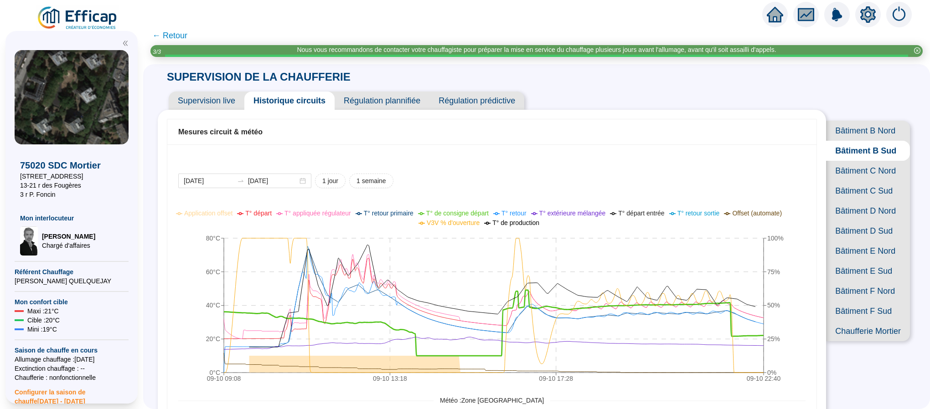
click at [867, 181] on span "Bâtiment C Nord" at bounding box center [868, 171] width 84 height 20
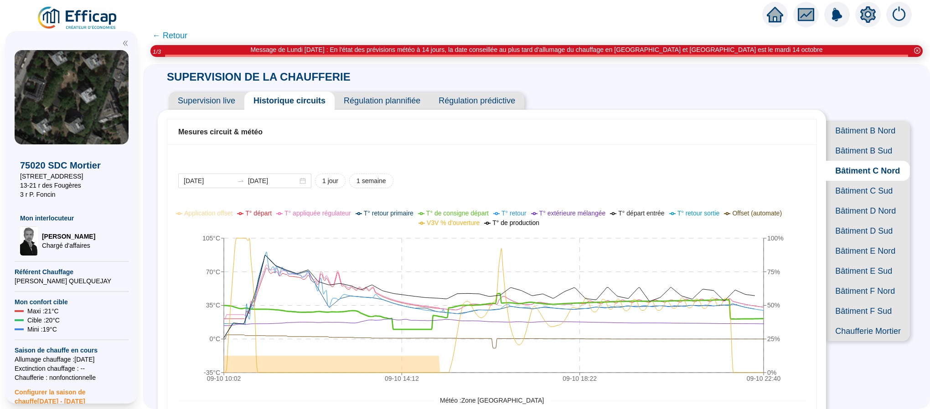
click at [854, 201] on span "Bâtiment C Sud" at bounding box center [868, 191] width 84 height 20
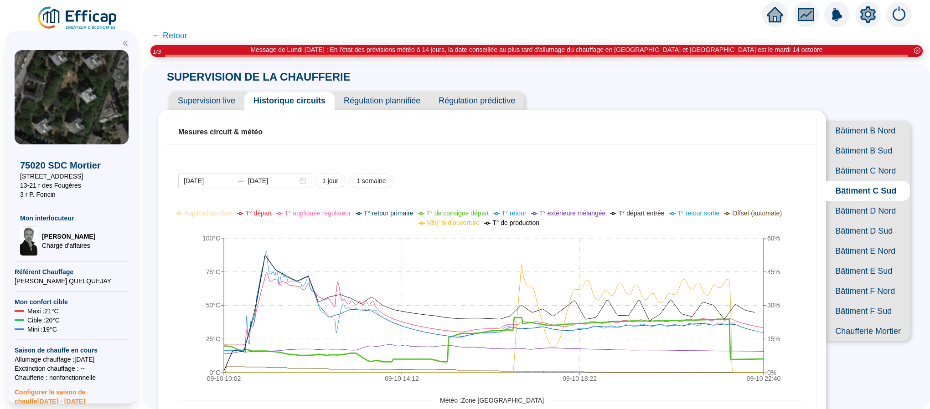
click at [845, 221] on span "Bâtiment D Nord" at bounding box center [868, 211] width 84 height 20
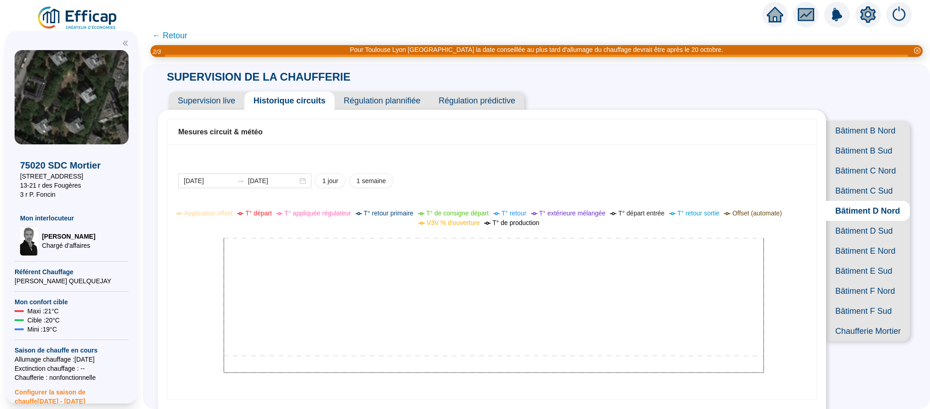
click at [854, 241] on span "Bâtiment D Sud" at bounding box center [868, 231] width 84 height 20
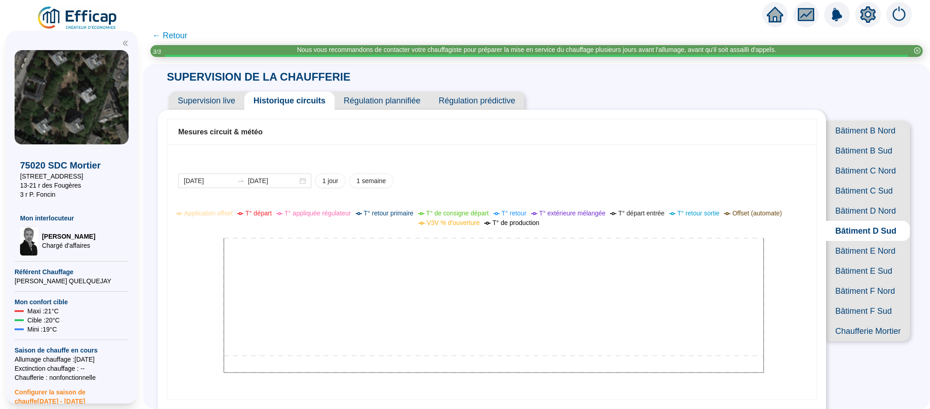
click at [861, 261] on span "Bâtiment E Nord" at bounding box center [868, 251] width 84 height 20
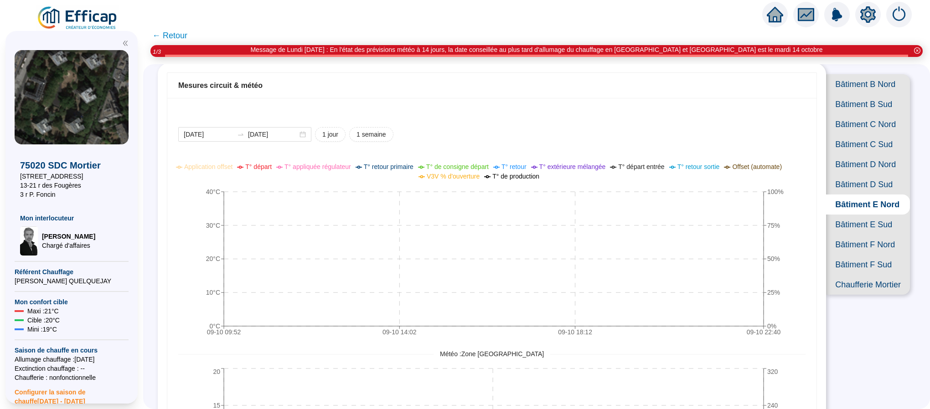
scroll to position [68, 0]
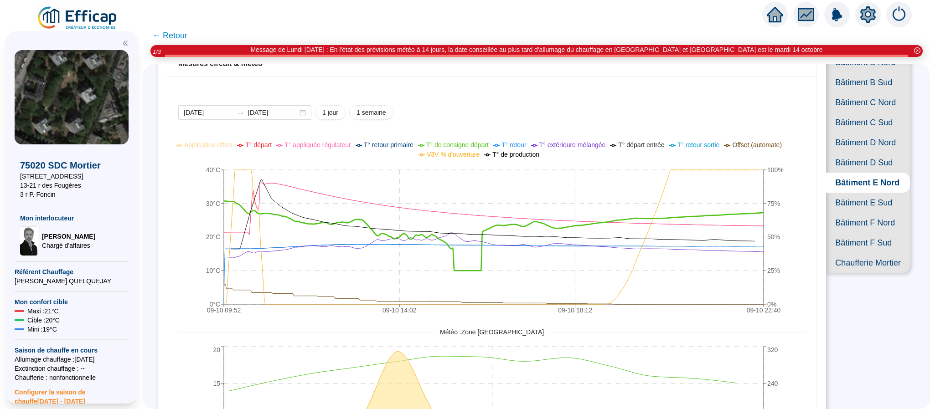
click at [844, 213] on span "Bâtiment E Sud" at bounding box center [868, 203] width 84 height 20
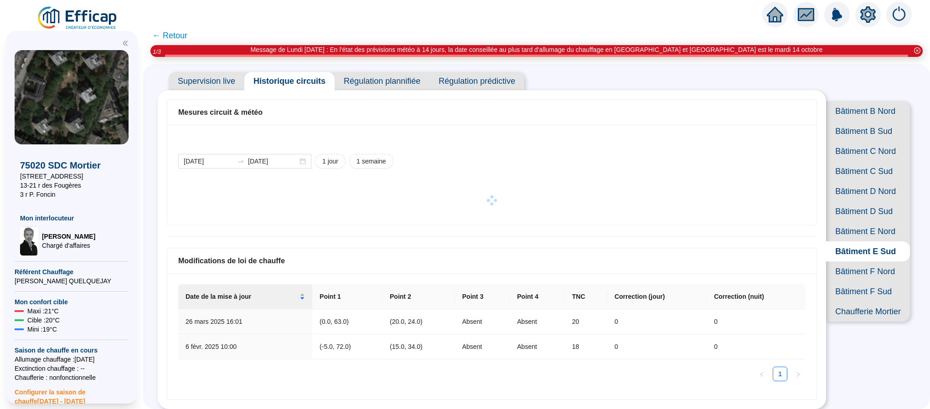
scroll to position [68, 0]
